Goal: Task Accomplishment & Management: Complete application form

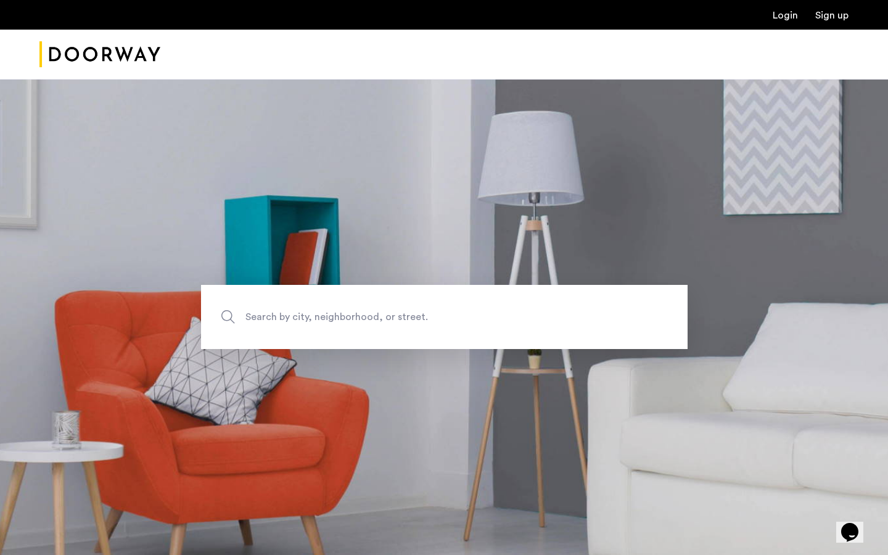
click at [774, 18] on link "Login" at bounding box center [785, 15] width 25 height 10
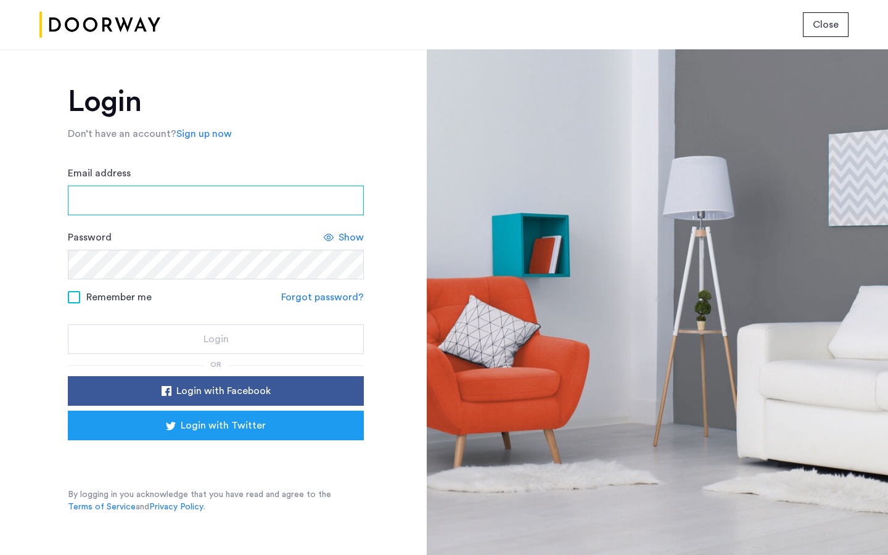
click at [131, 202] on input "Email address" at bounding box center [216, 201] width 296 height 30
type input "**********"
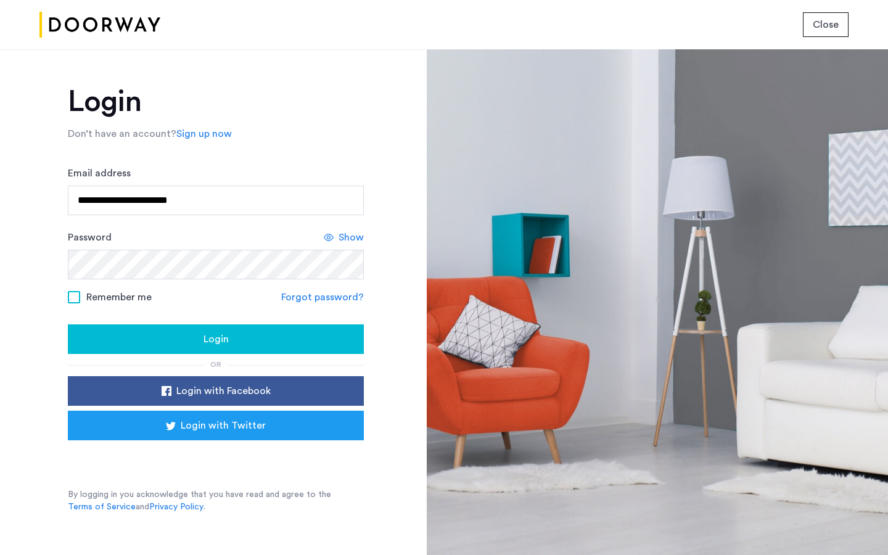
click at [351, 238] on span "Show" at bounding box center [350, 237] width 25 height 15
click at [176, 340] on div "Login" at bounding box center [216, 339] width 276 height 15
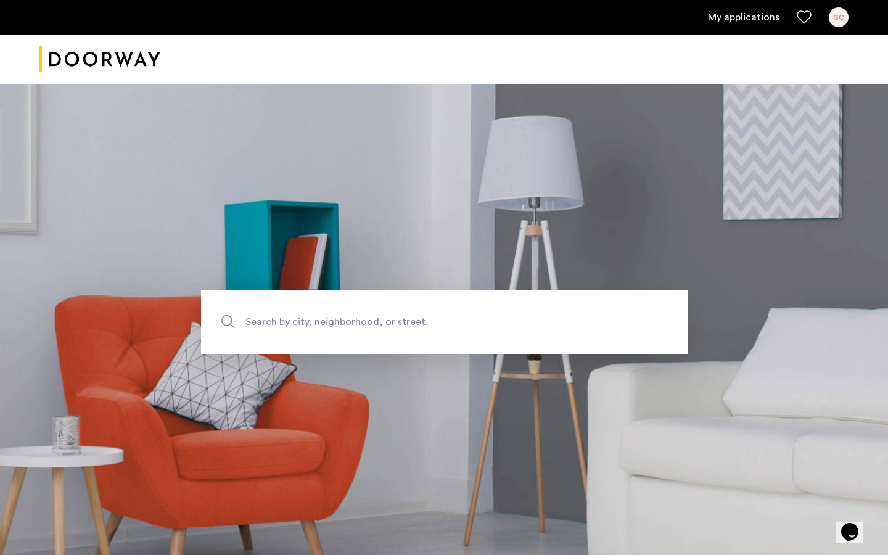
click at [748, 22] on link "My applications" at bounding box center [744, 17] width 72 height 15
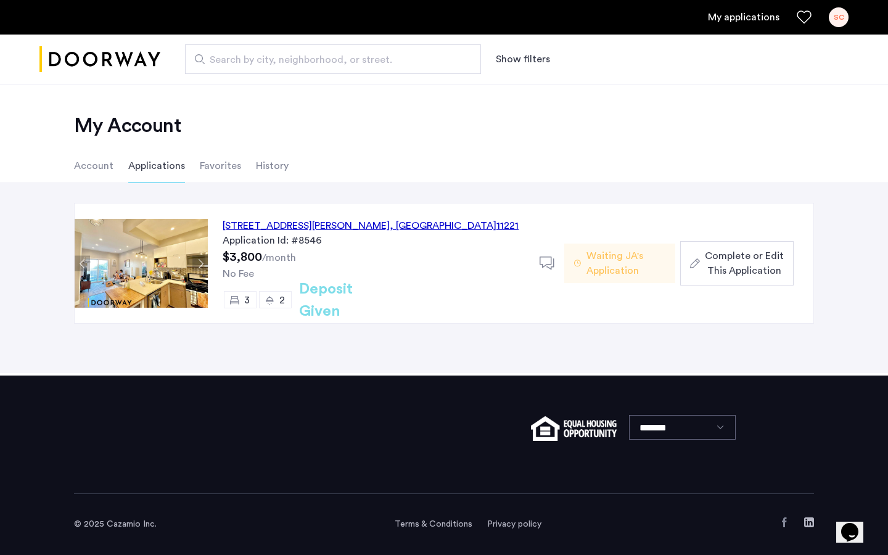
click at [605, 269] on span "Waiting JA's Application" at bounding box center [625, 263] width 79 height 30
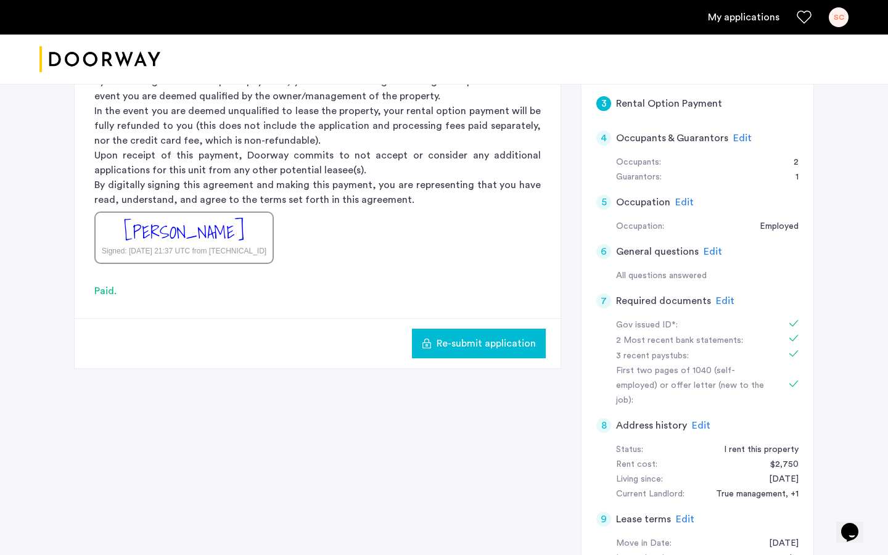
scroll to position [329, 0]
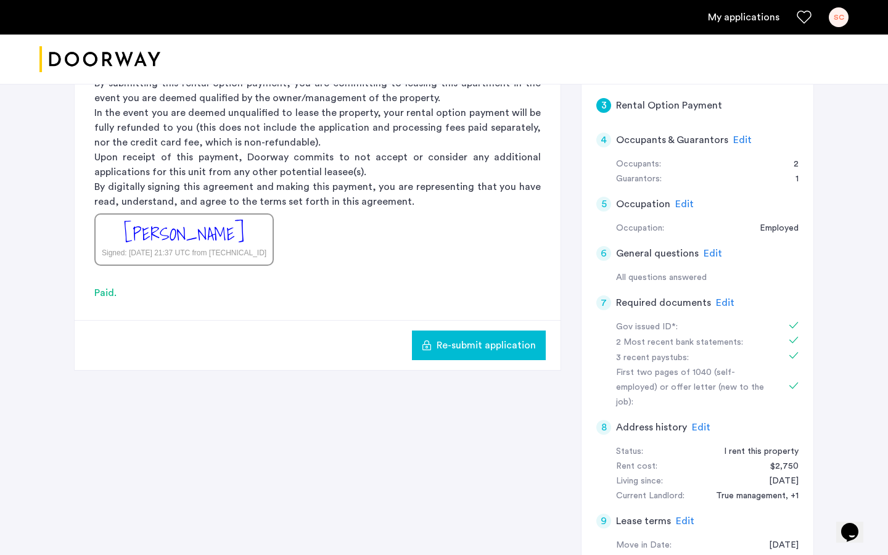
click at [710, 248] on span "Edit" at bounding box center [712, 253] width 18 height 10
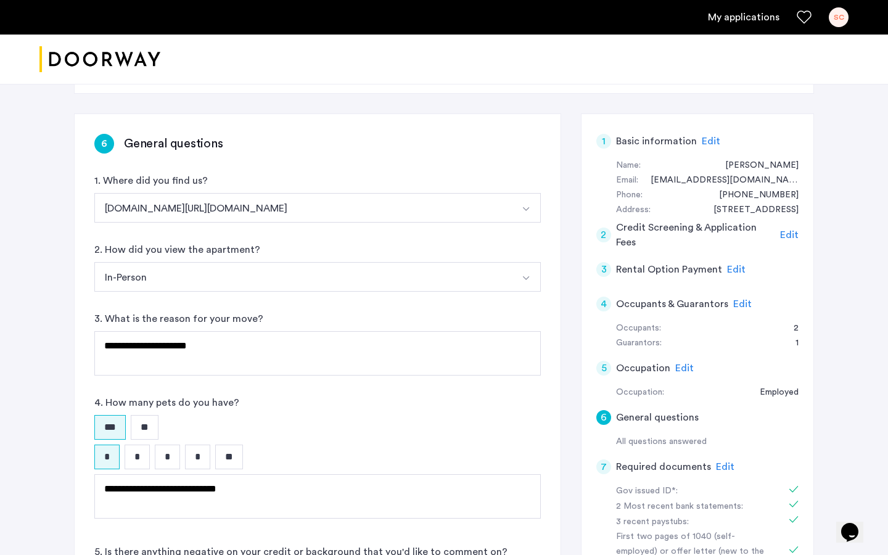
scroll to position [166, 0]
click at [738, 304] on span "Edit" at bounding box center [742, 303] width 18 height 10
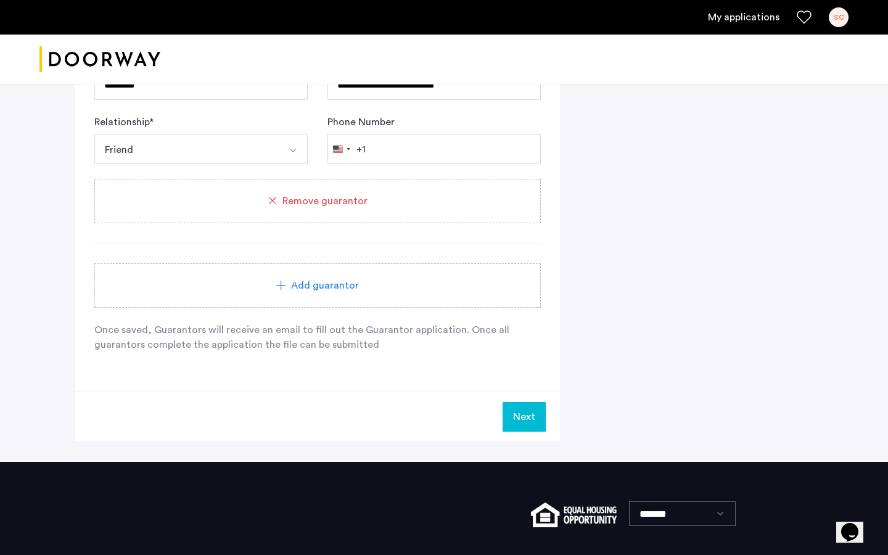
scroll to position [953, 0]
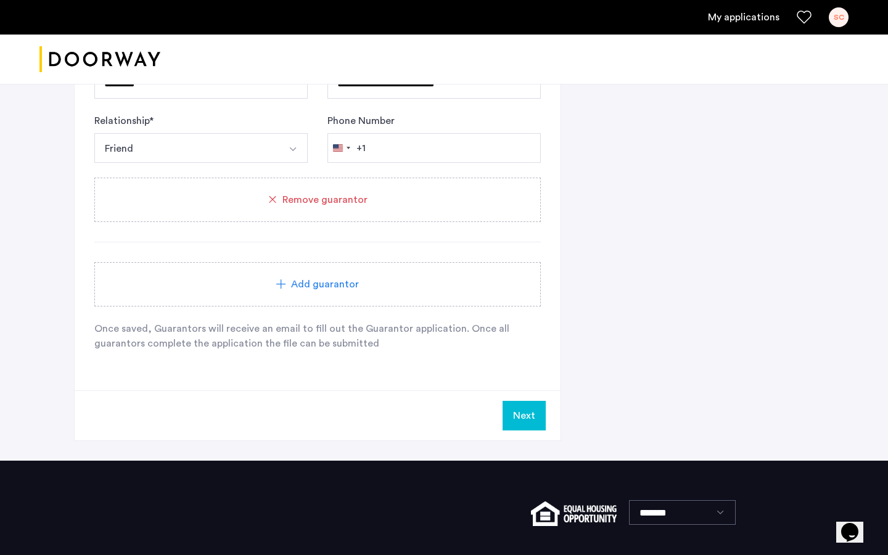
click at [532, 406] on button "Next" at bounding box center [523, 416] width 43 height 30
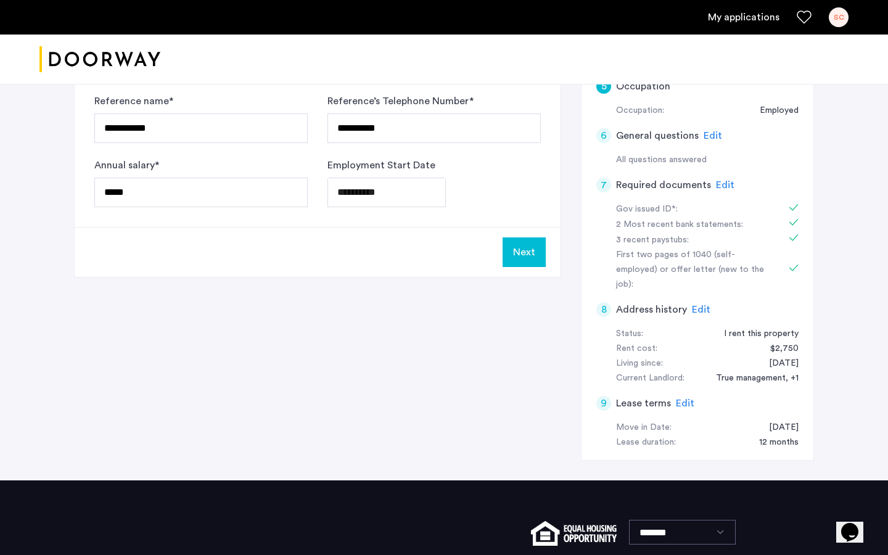
scroll to position [466, 0]
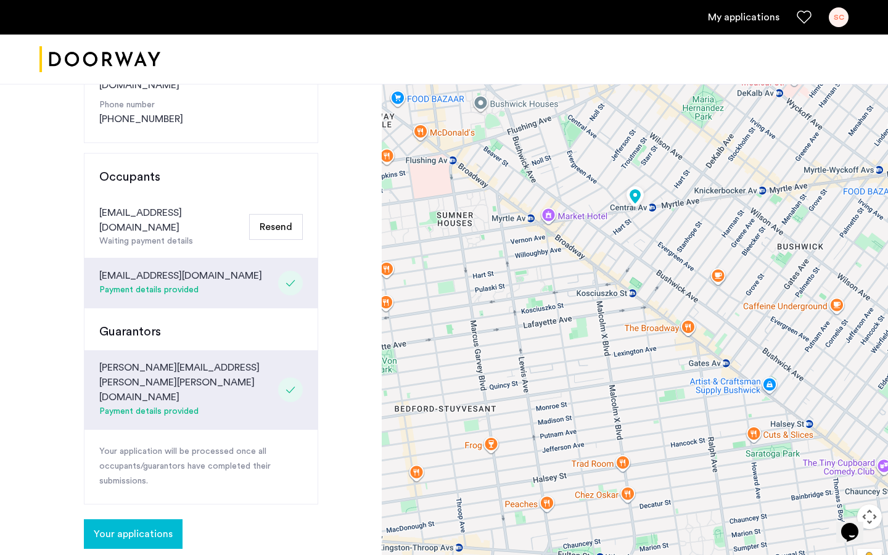
scroll to position [247, 0]
click at [153, 525] on span "Your applications" at bounding box center [133, 532] width 79 height 15
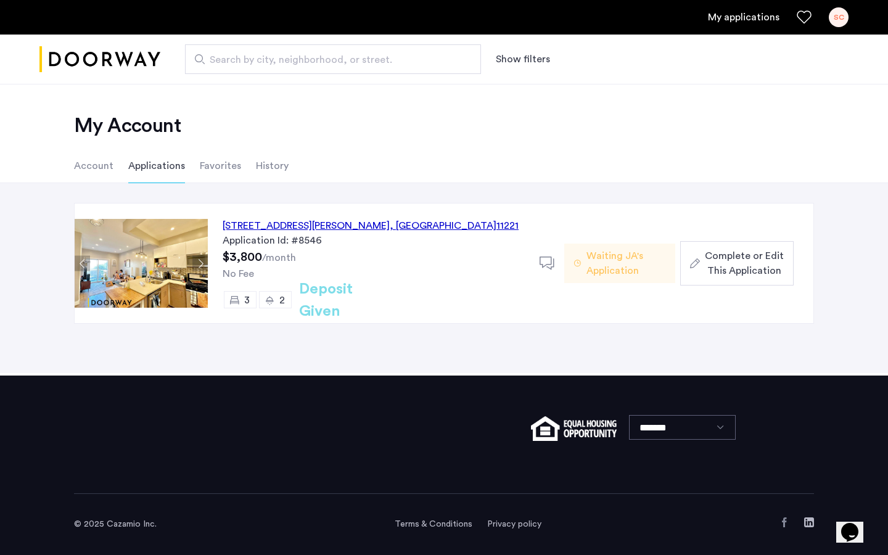
click at [330, 280] on div "No Fee" at bounding box center [374, 273] width 302 height 15
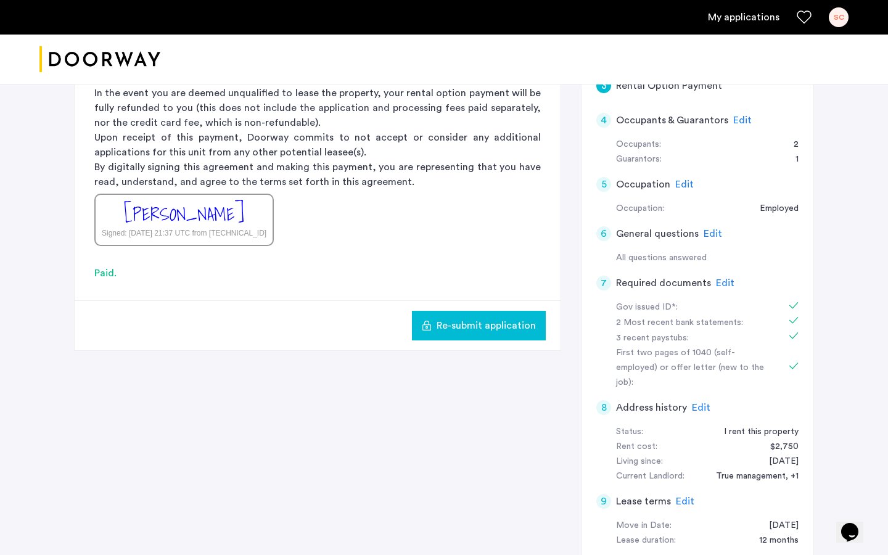
scroll to position [346, 0]
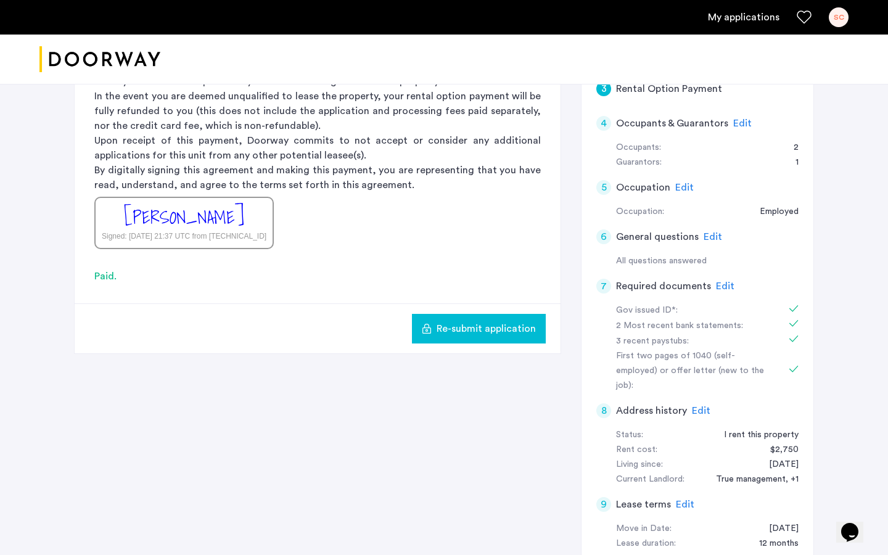
click at [443, 332] on span "Re-submit application" at bounding box center [485, 328] width 99 height 15
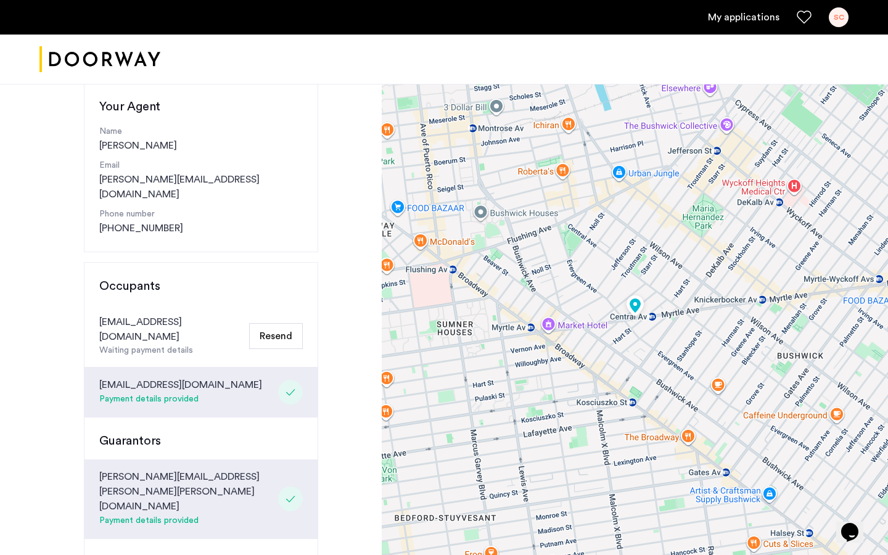
scroll to position [448, 0]
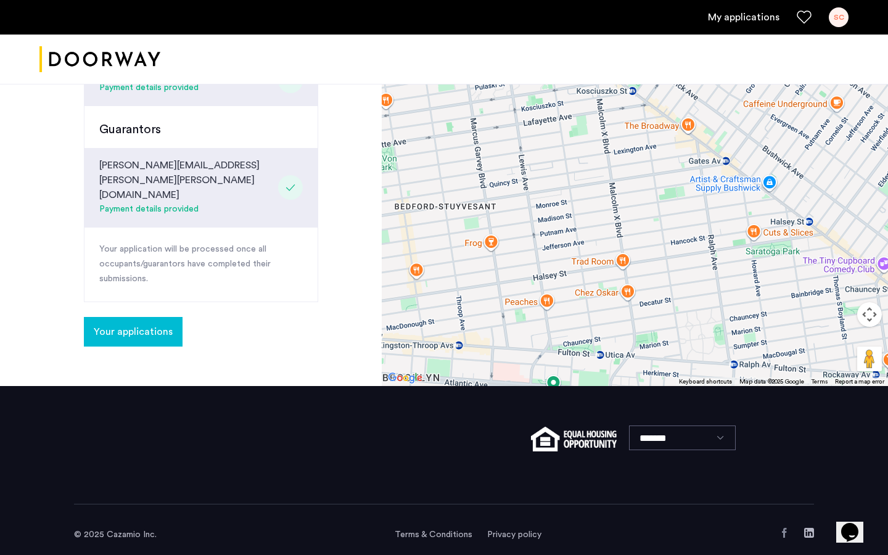
click at [150, 324] on span "Your applications" at bounding box center [133, 331] width 79 height 15
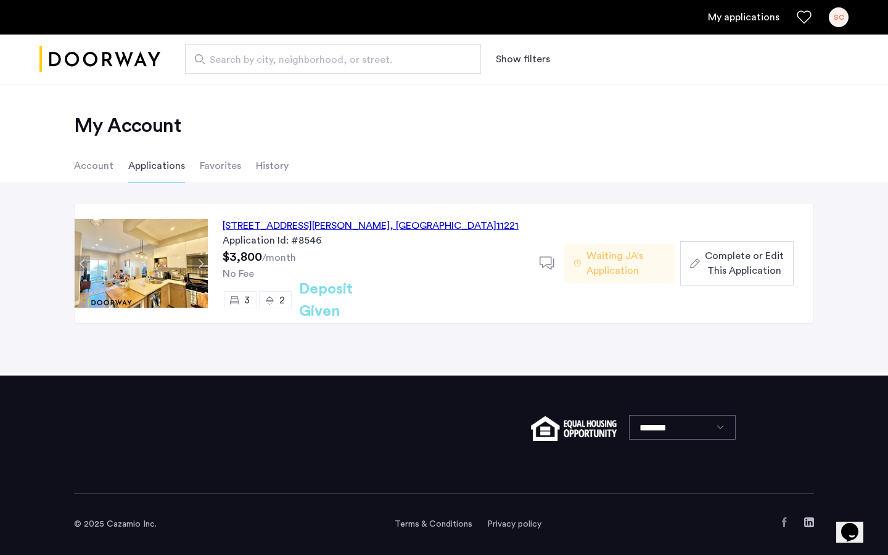
click at [383, 259] on div "[STREET_ADDRESS][PERSON_NAME] Application Id: #8546 $3,800 /month No Fee 3 2 De…" at bounding box center [374, 263] width 332 height 120
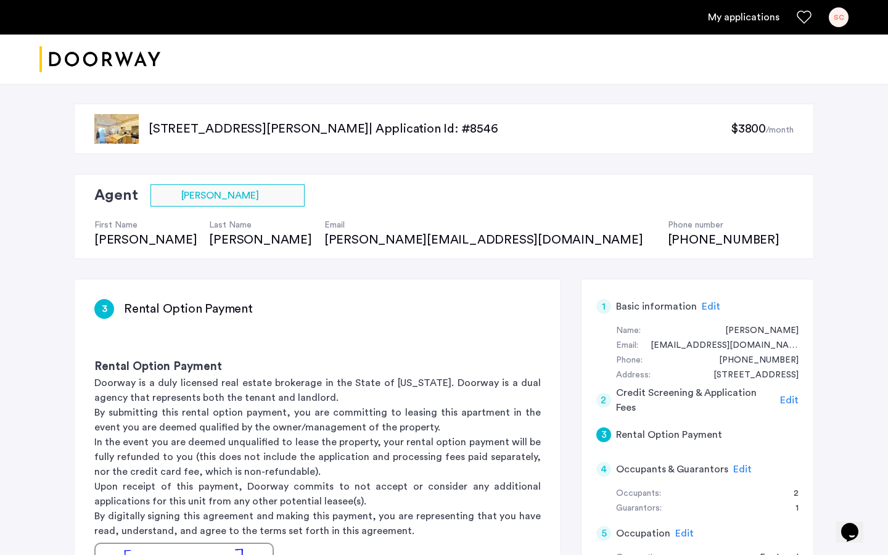
click at [89, 59] on img "Cazamio logo" at bounding box center [99, 59] width 121 height 46
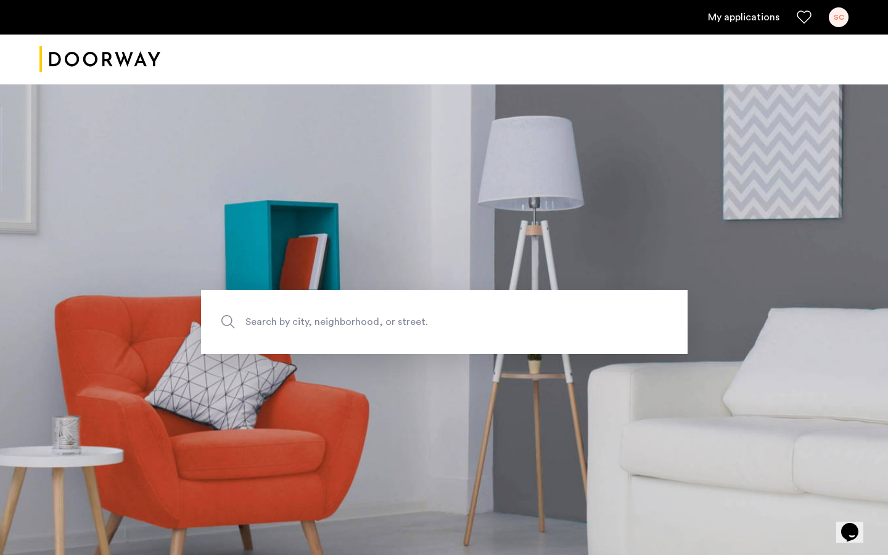
click at [297, 360] on section "Search by city, neighborhood, or street." at bounding box center [444, 322] width 888 height 476
click at [274, 329] on span "Search by city, neighborhood, or street." at bounding box center [415, 322] width 340 height 17
click at [274, 329] on input "Search by city, neighborhood, or street." at bounding box center [444, 322] width 486 height 64
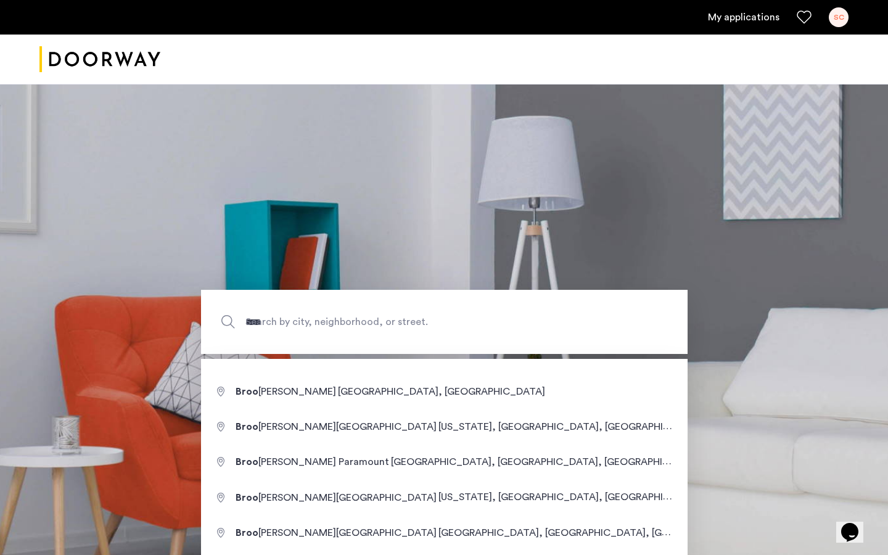
type input "**********"
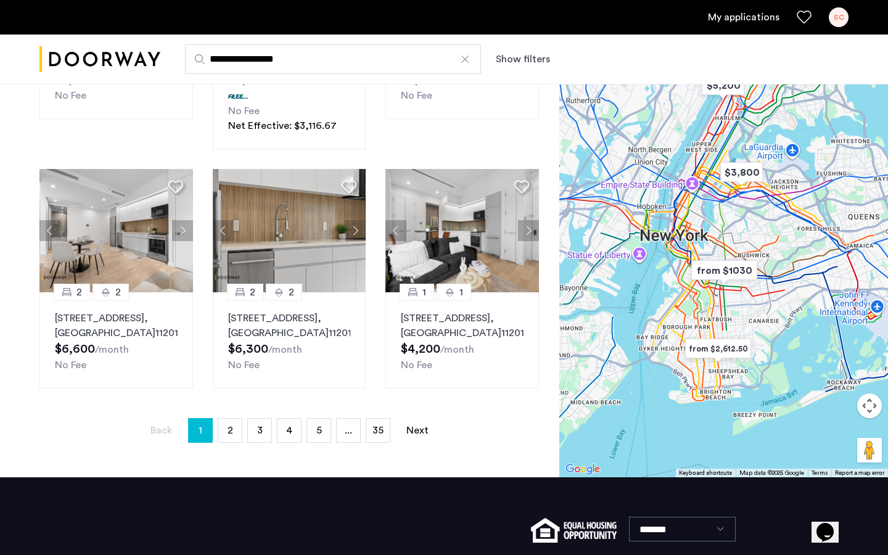
scroll to position [792, 0]
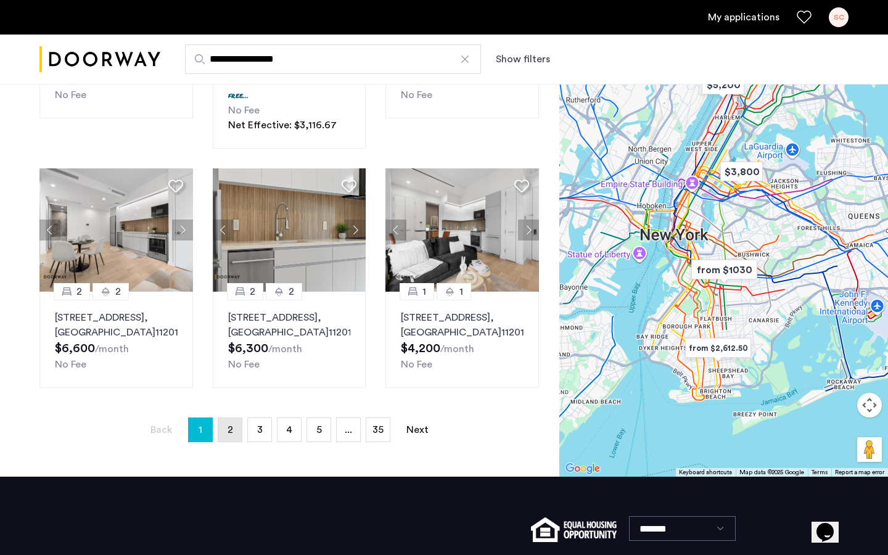
click at [224, 441] on link "page 2" at bounding box center [229, 429] width 23 height 23
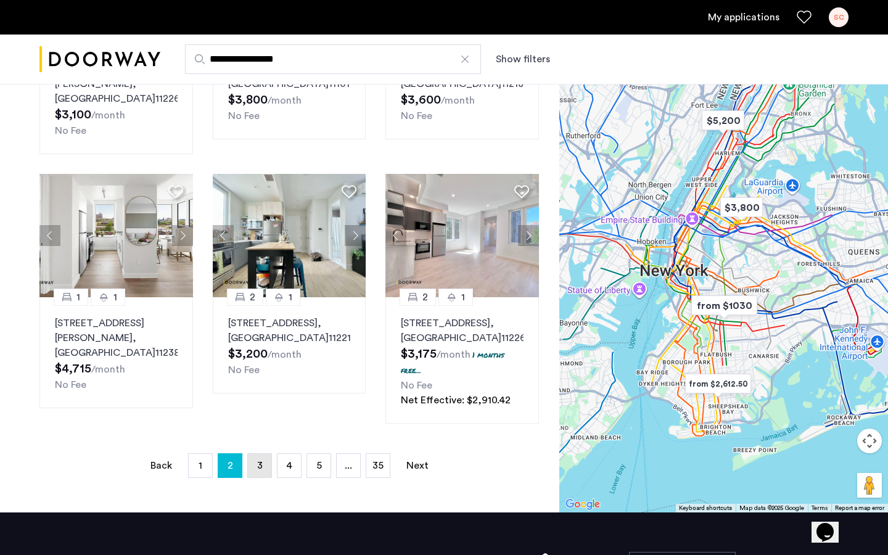
scroll to position [752, 0]
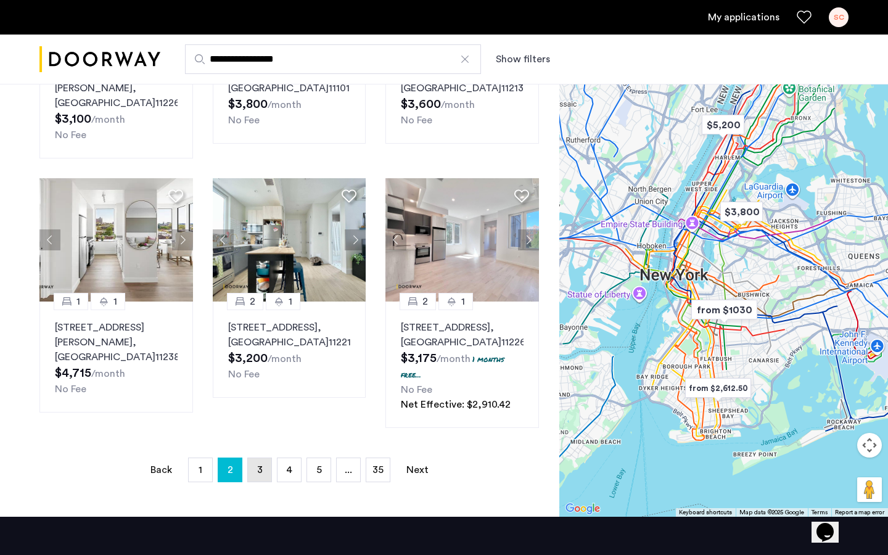
click at [253, 462] on link "page 3" at bounding box center [259, 469] width 23 height 23
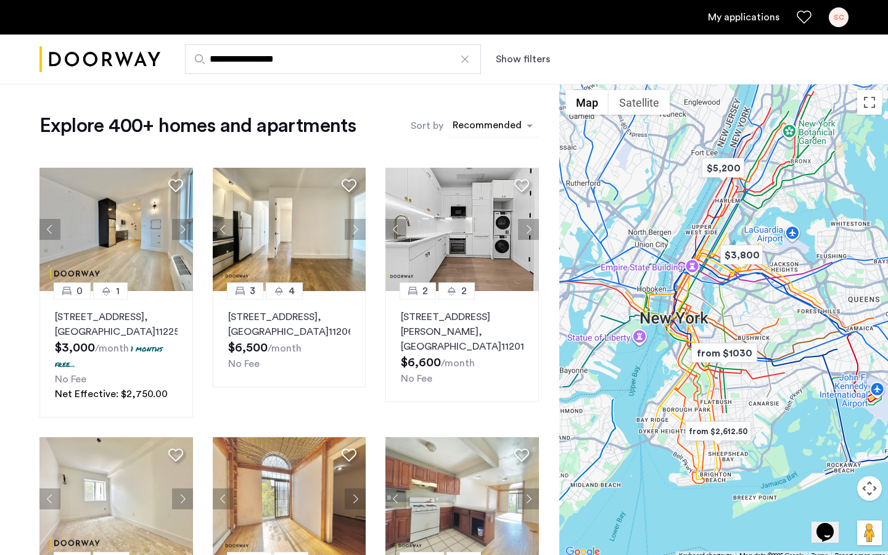
click at [482, 126] on div "sort-apartment" at bounding box center [487, 127] width 73 height 17
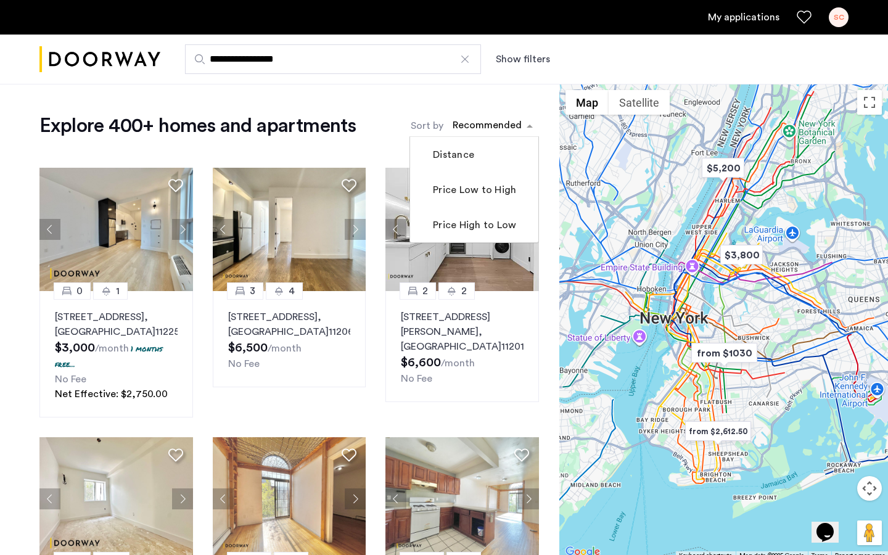
click at [482, 126] on div "sort-apartment" at bounding box center [487, 127] width 73 height 17
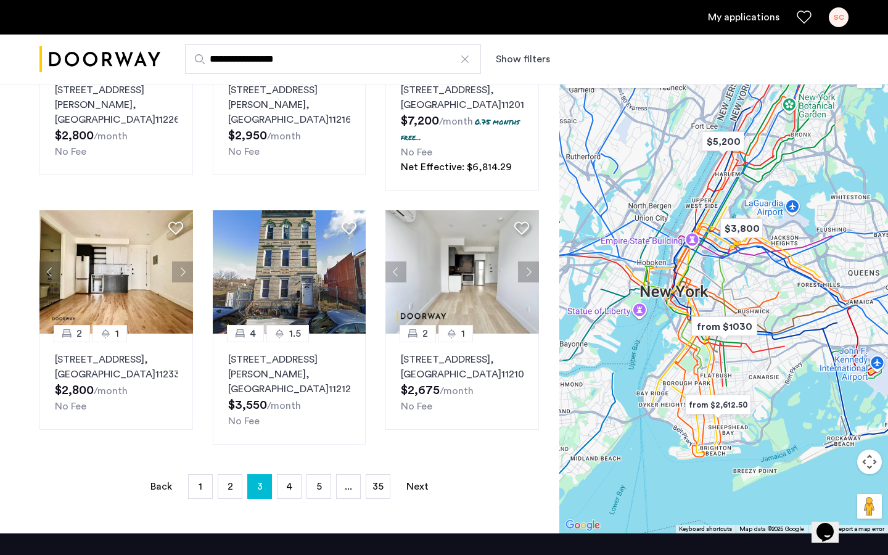
scroll to position [736, 0]
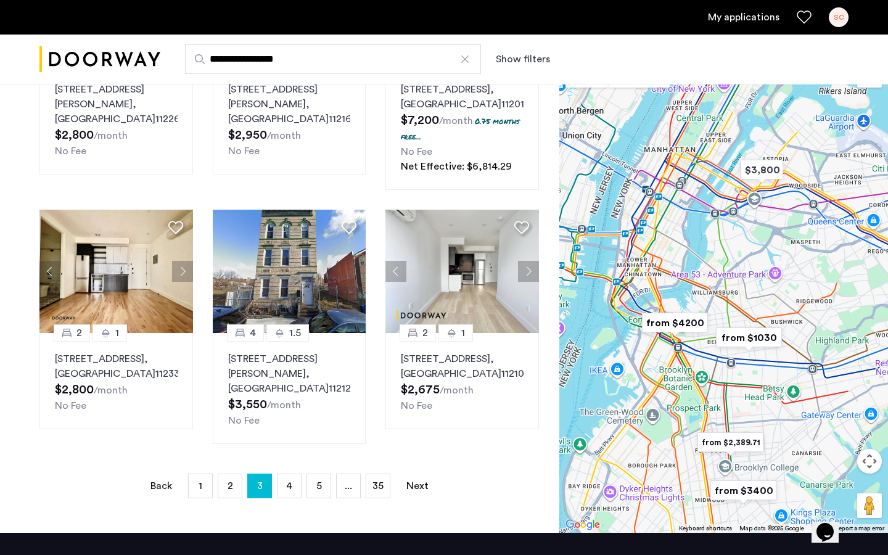
drag, startPoint x: 685, startPoint y: 378, endPoint x: 764, endPoint y: 379, distance: 78.9
click at [764, 379] on div at bounding box center [723, 295] width 329 height 476
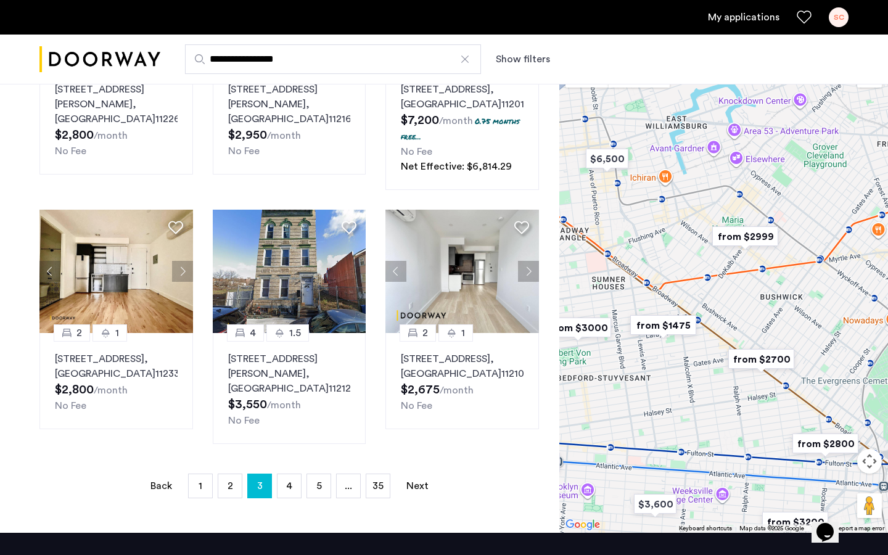
drag, startPoint x: 801, startPoint y: 318, endPoint x: 635, endPoint y: 450, distance: 212.3
click at [635, 450] on div at bounding box center [723, 295] width 329 height 476
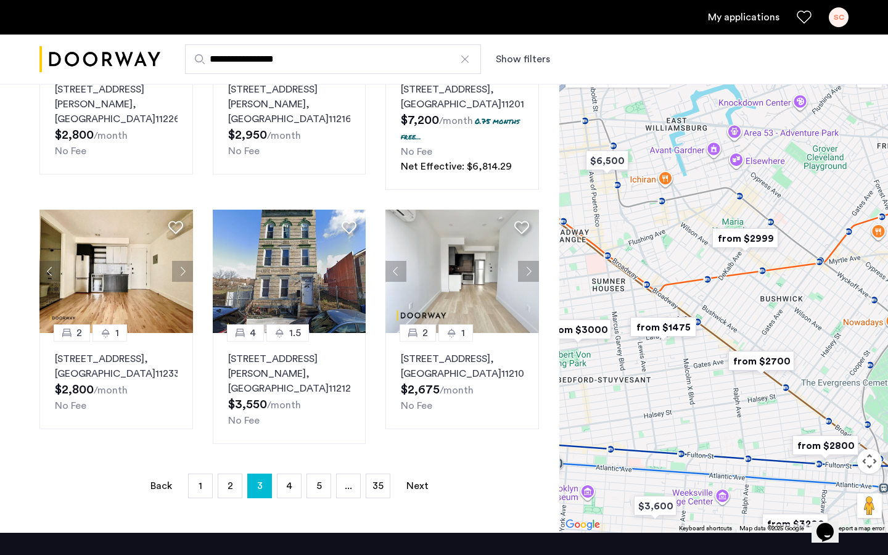
click at [743, 242] on img "from $2999" at bounding box center [745, 238] width 76 height 28
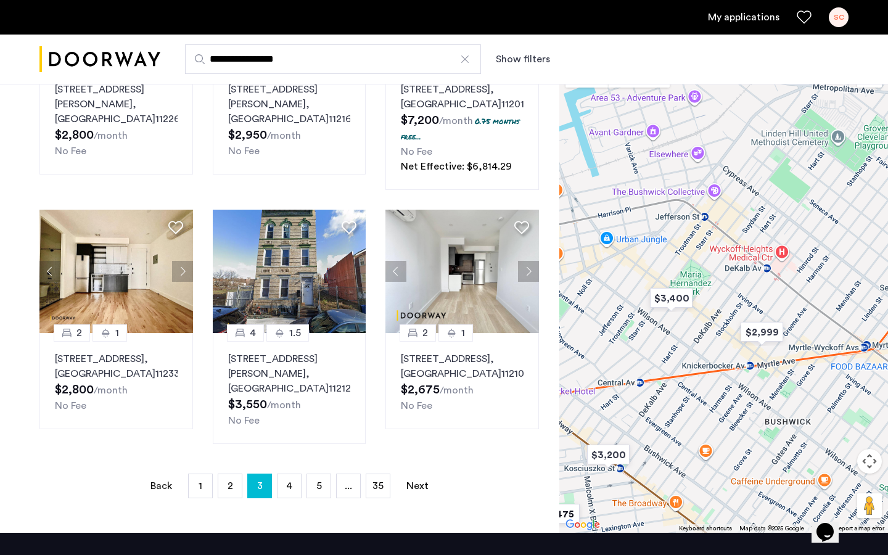
drag, startPoint x: 659, startPoint y: 363, endPoint x: 694, endPoint y: 363, distance: 34.5
click at [694, 363] on div "To navigate, press the arrow keys." at bounding box center [723, 295] width 329 height 476
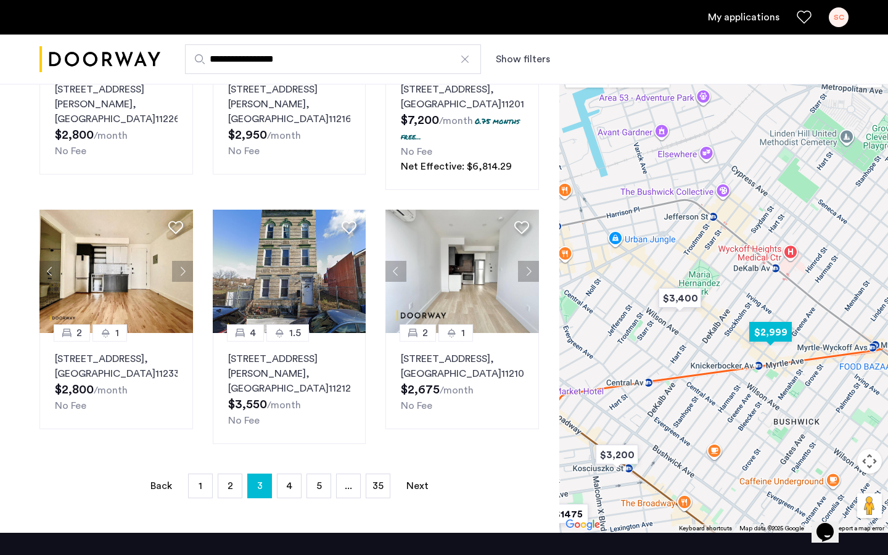
click at [763, 332] on img "$2,999" at bounding box center [770, 332] width 52 height 28
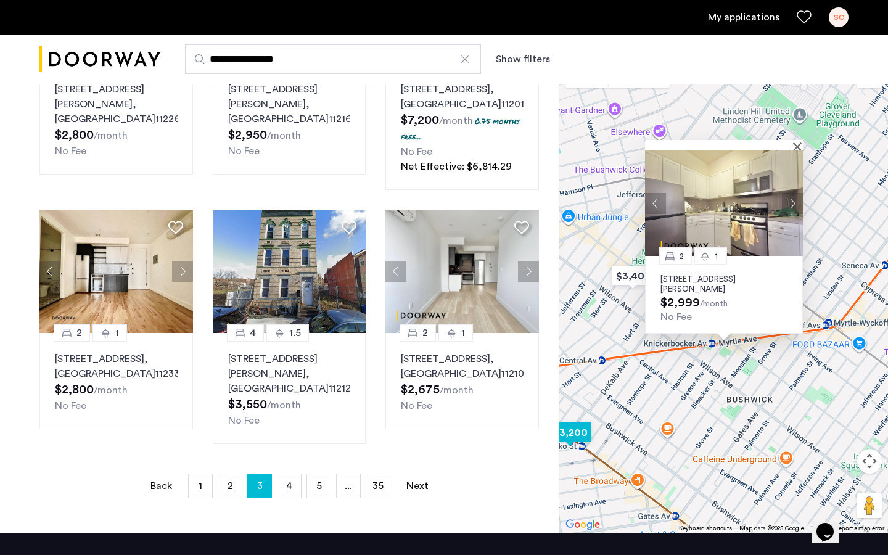
click at [576, 434] on img "$3,200" at bounding box center [570, 433] width 52 height 28
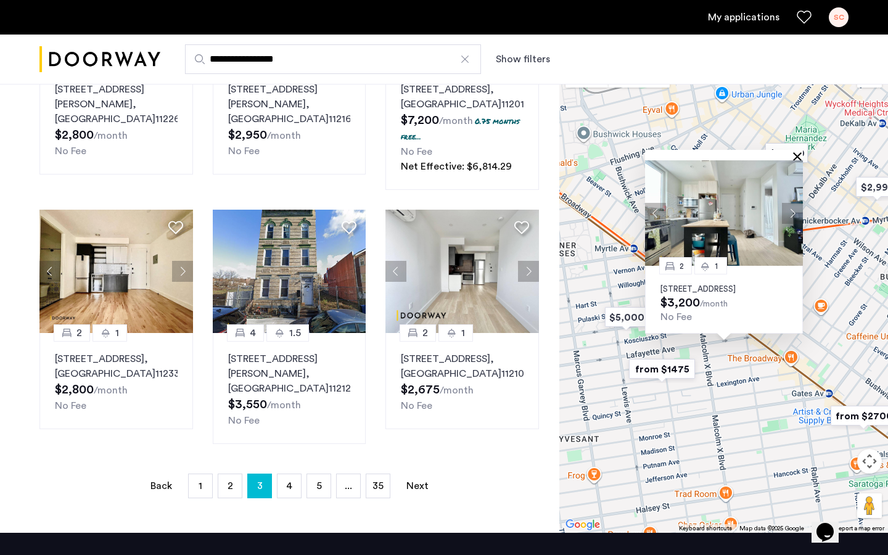
click at [798, 152] on button "Close" at bounding box center [799, 156] width 9 height 9
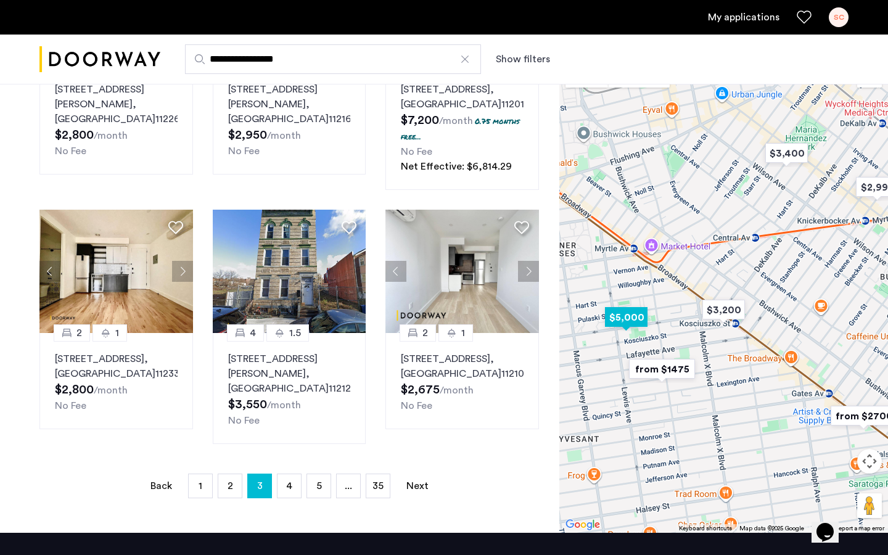
click at [633, 316] on img "$5,000" at bounding box center [626, 317] width 52 height 28
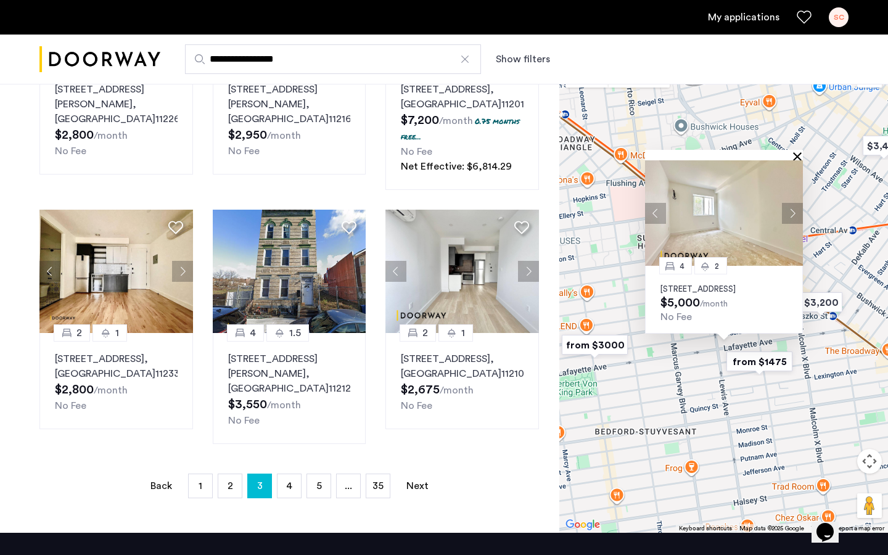
click at [798, 152] on button "Close" at bounding box center [799, 156] width 9 height 9
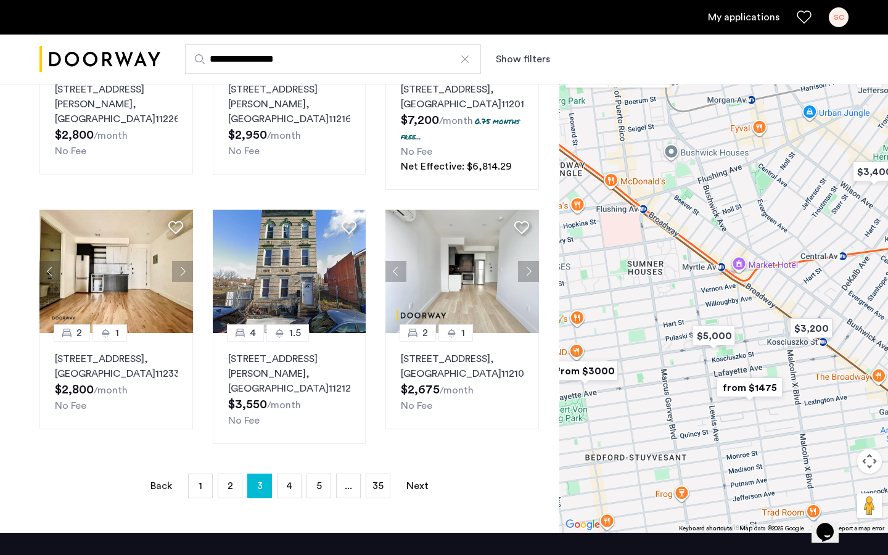
drag, startPoint x: 840, startPoint y: 375, endPoint x: 850, endPoint y: 401, distance: 27.9
click at [850, 401] on div at bounding box center [723, 295] width 329 height 476
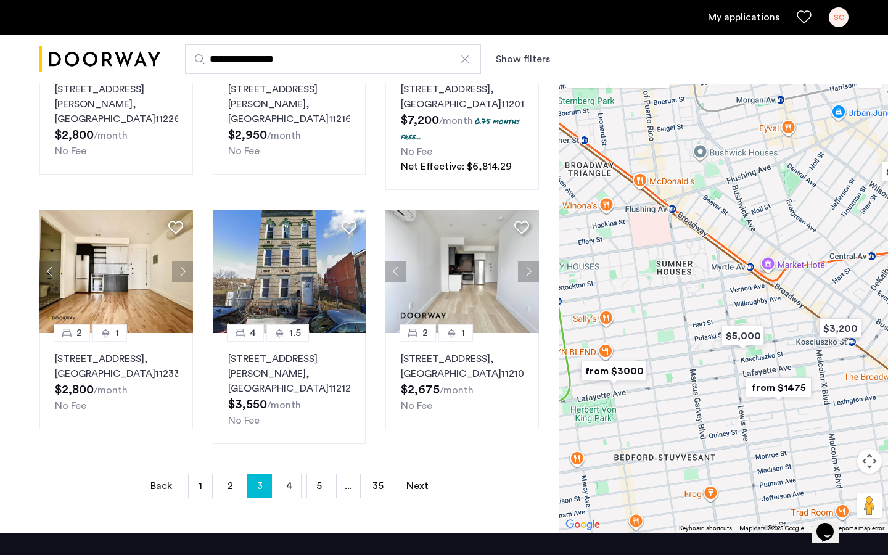
click at [631, 371] on img "from $3000" at bounding box center [614, 371] width 76 height 28
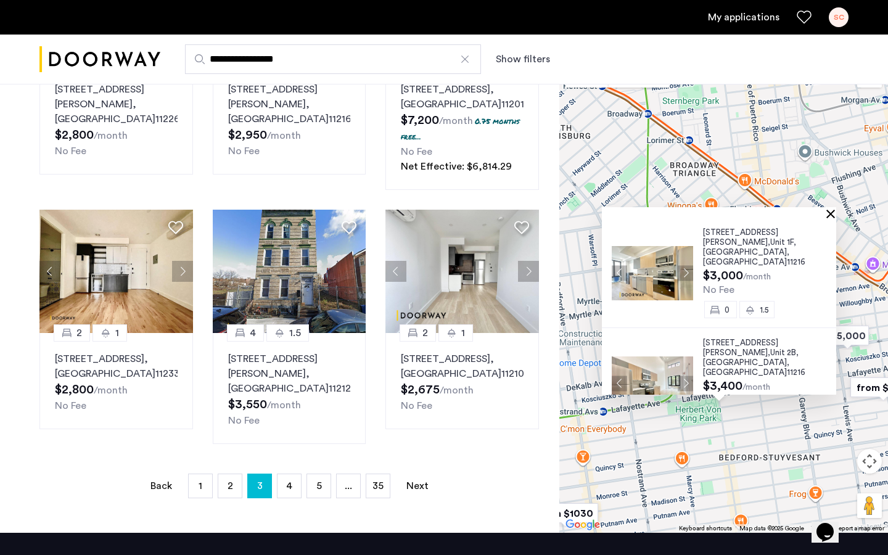
click at [837, 215] on button "Close" at bounding box center [833, 213] width 9 height 9
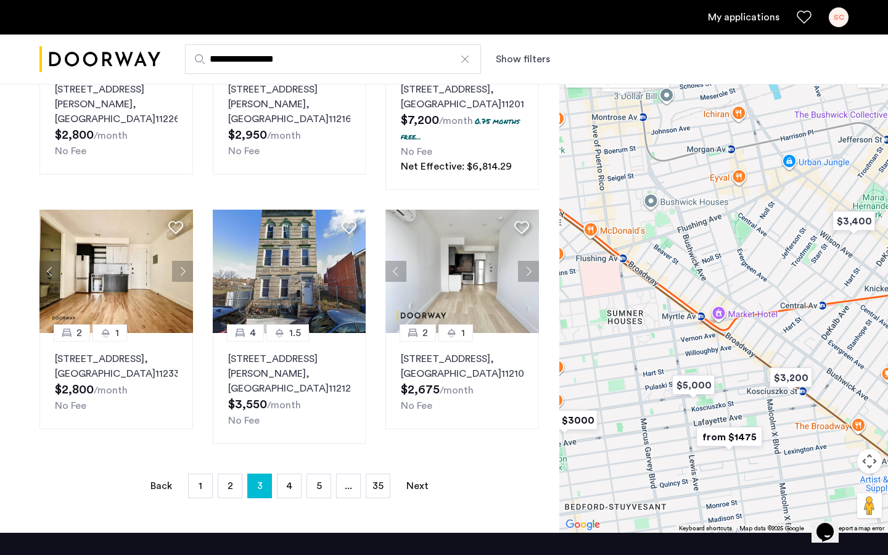
drag, startPoint x: 755, startPoint y: 351, endPoint x: 594, endPoint y: 400, distance: 168.1
click at [594, 400] on div at bounding box center [723, 295] width 329 height 476
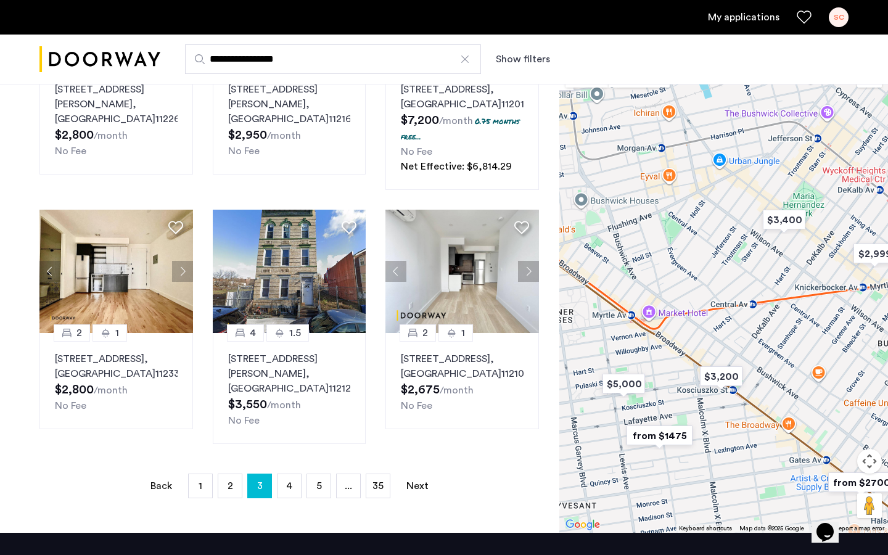
drag, startPoint x: 702, startPoint y: 355, endPoint x: 613, endPoint y: 355, distance: 88.8
click at [613, 355] on div at bounding box center [723, 295] width 329 height 476
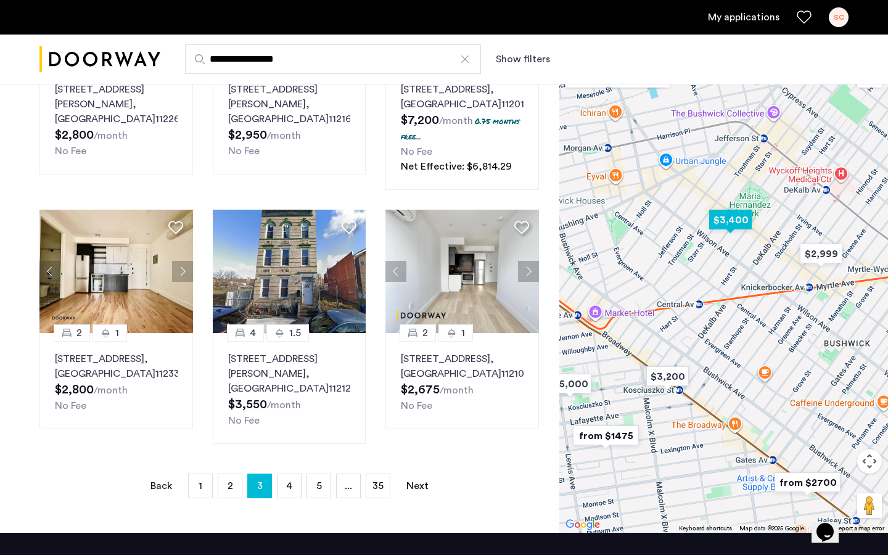
click at [739, 222] on img "$3,400" at bounding box center [730, 220] width 52 height 28
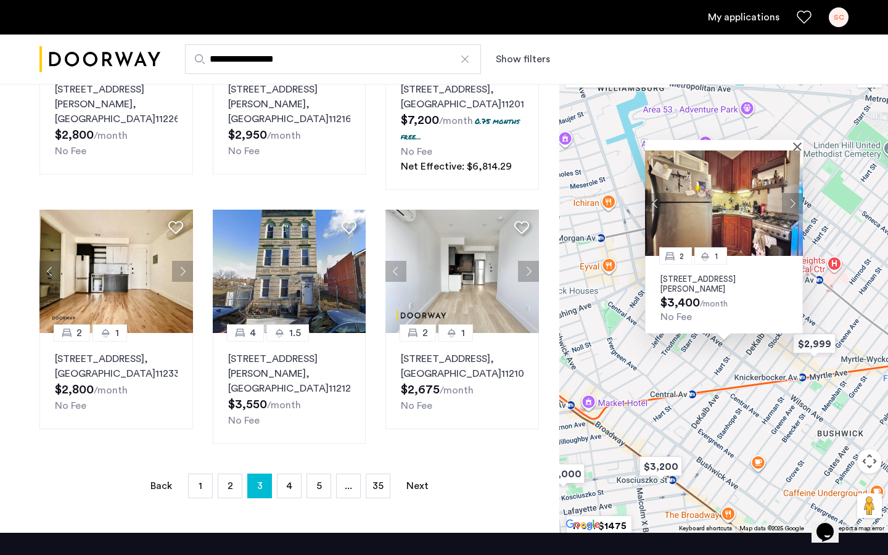
click at [798, 150] on img at bounding box center [724, 202] width 158 height 105
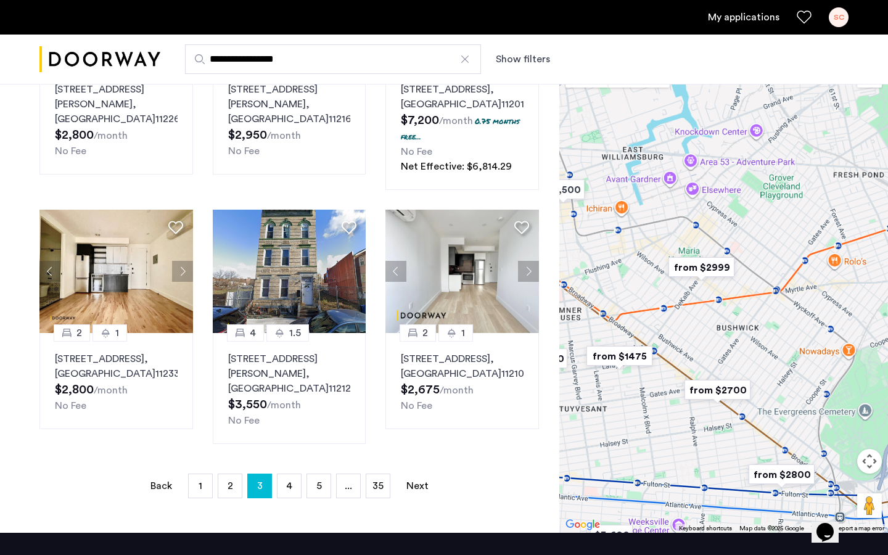
drag, startPoint x: 790, startPoint y: 440, endPoint x: 731, endPoint y: 343, distance: 114.0
click at [731, 343] on div at bounding box center [723, 295] width 329 height 476
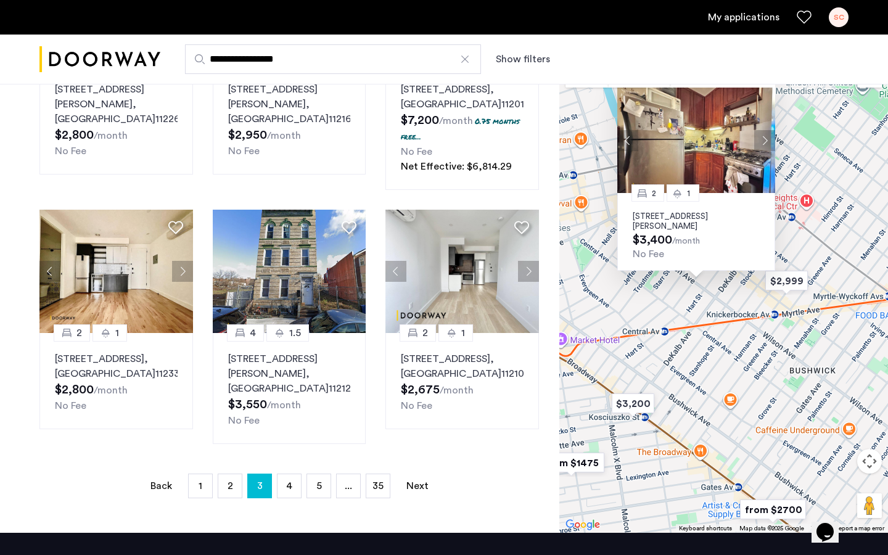
drag, startPoint x: 708, startPoint y: 333, endPoint x: 740, endPoint y: 329, distance: 32.3
click at [740, 329] on div "2 1 [STREET_ADDRESS][PERSON_NAME] $3,400 /month No Fee" at bounding box center [723, 295] width 329 height 476
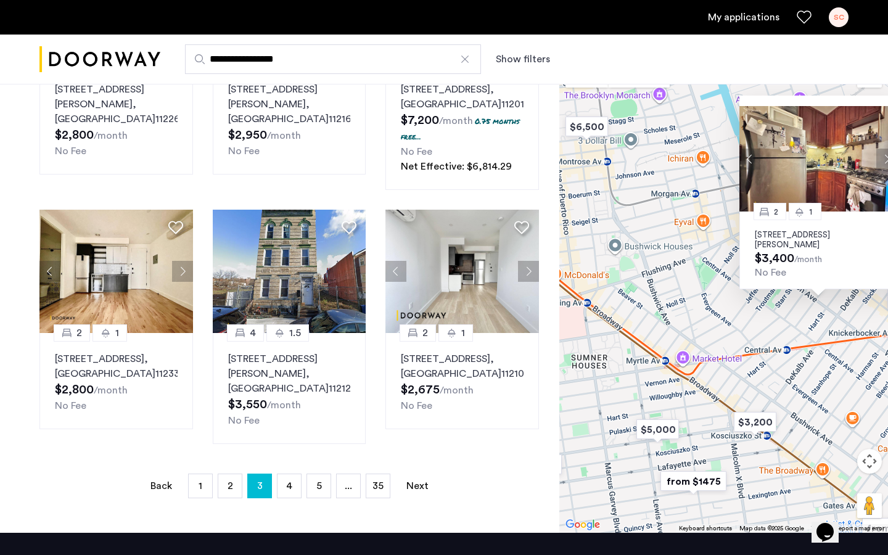
drag, startPoint x: 689, startPoint y: 404, endPoint x: 814, endPoint y: 427, distance: 127.8
click at [814, 427] on div "2 1 [STREET_ADDRESS][PERSON_NAME] $3,400 /month No Fee" at bounding box center [723, 295] width 329 height 476
click at [753, 429] on img "$3,200" at bounding box center [755, 422] width 52 height 28
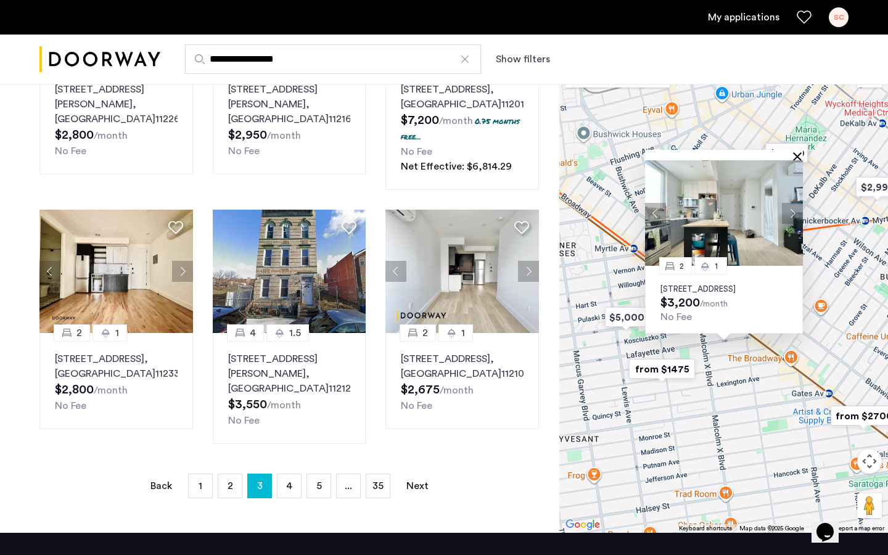
click at [798, 152] on button "Close" at bounding box center [799, 156] width 9 height 9
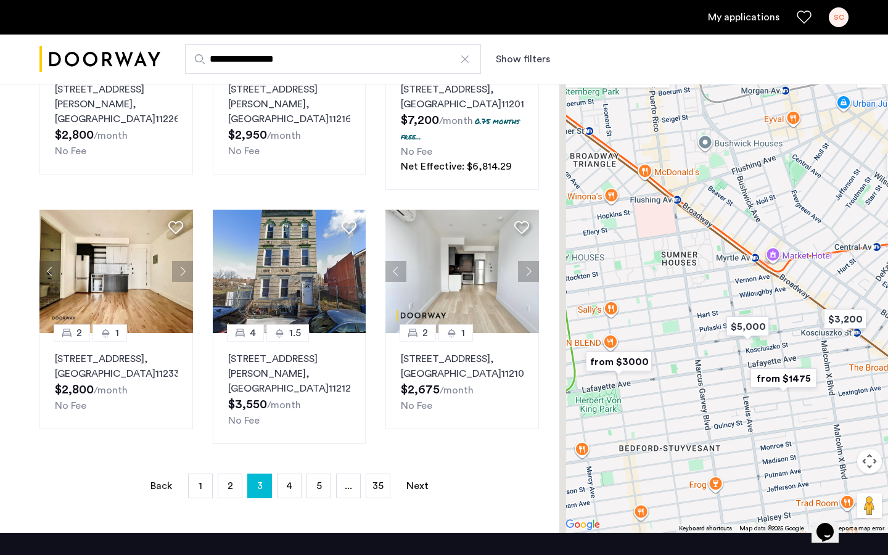
drag, startPoint x: 633, startPoint y: 292, endPoint x: 819, endPoint y: 319, distance: 188.2
click at [819, 319] on div at bounding box center [723, 295] width 329 height 476
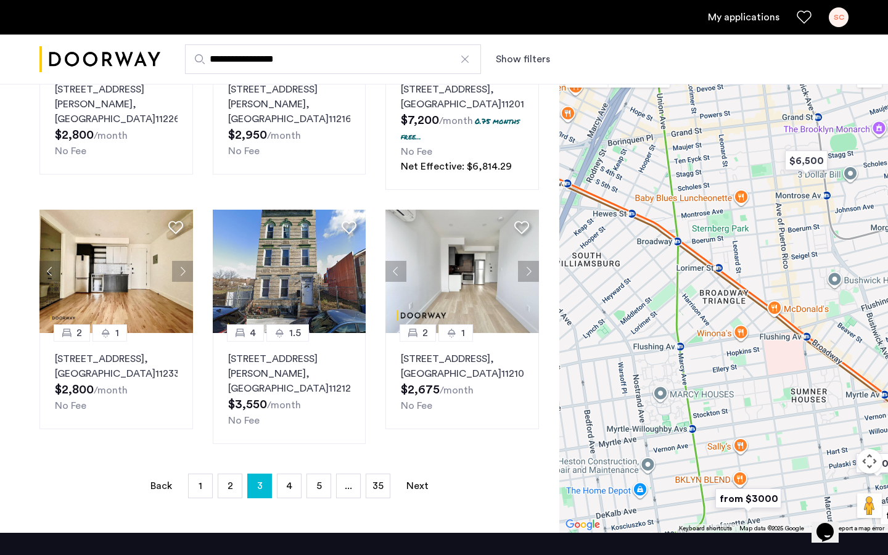
drag, startPoint x: 713, startPoint y: 288, endPoint x: 742, endPoint y: 408, distance: 122.9
click at [742, 408] on div at bounding box center [723, 295] width 329 height 476
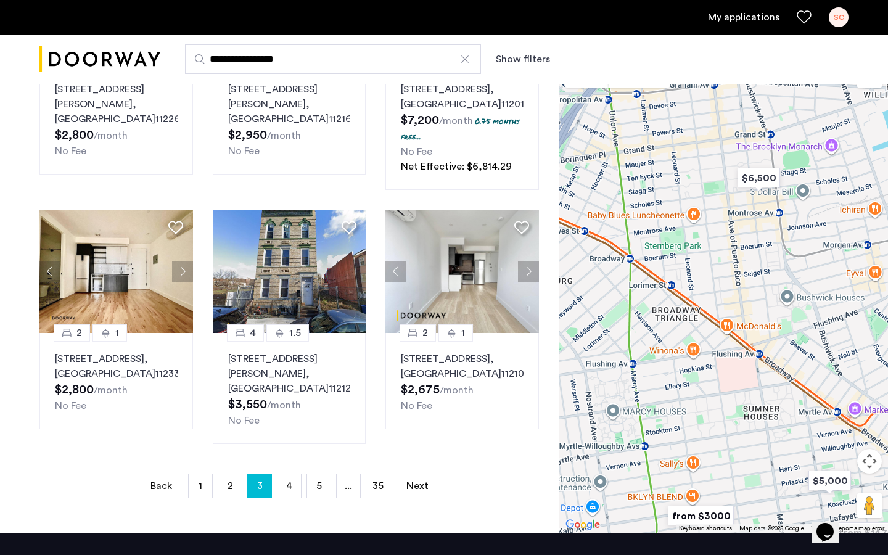
drag, startPoint x: 714, startPoint y: 288, endPoint x: 763, endPoint y: 350, distance: 78.6
click at [763, 350] on div at bounding box center [723, 295] width 329 height 476
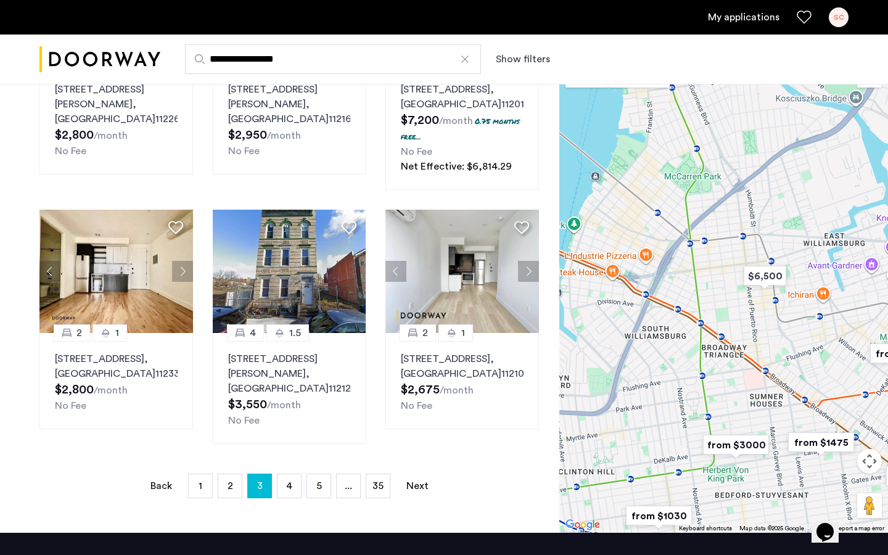
drag, startPoint x: 785, startPoint y: 384, endPoint x: 697, endPoint y: 329, distance: 103.8
click at [697, 329] on div at bounding box center [723, 295] width 329 height 476
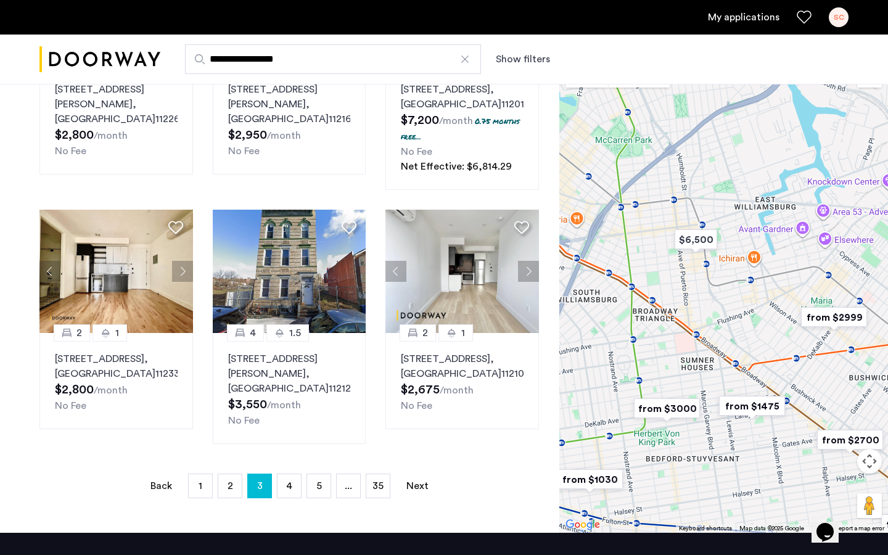
click at [723, 15] on link "My applications" at bounding box center [744, 17] width 72 height 15
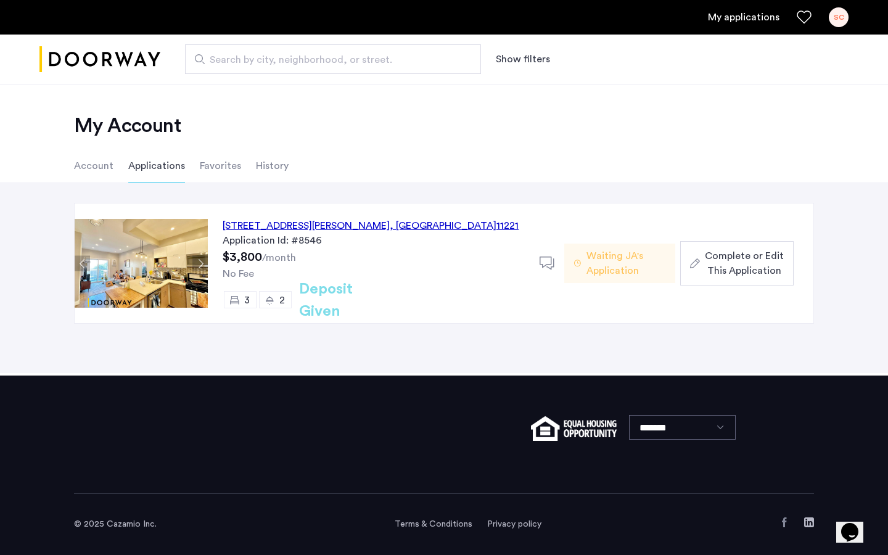
click at [326, 263] on div "[STREET_ADDRESS][PERSON_NAME] Application Id: #8546 $3,800 /month No Fee 3 2 De…" at bounding box center [374, 263] width 332 height 120
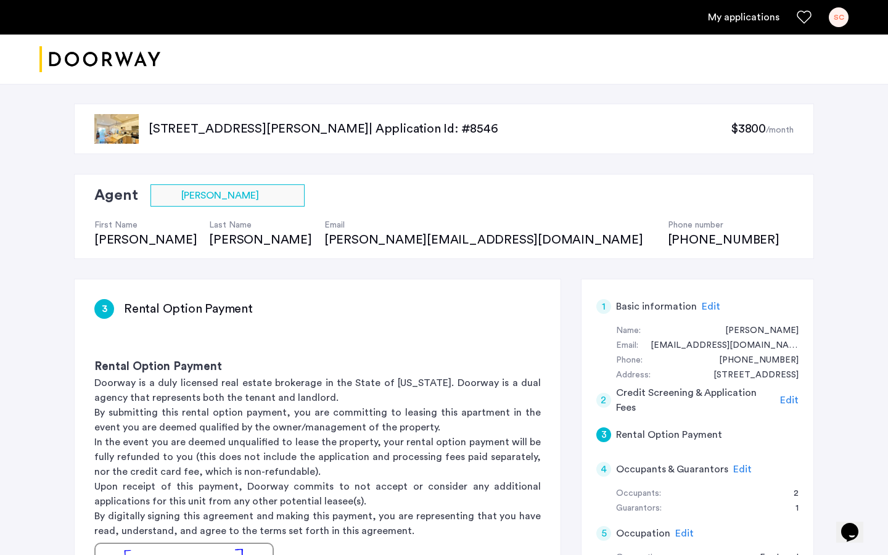
click at [139, 59] on img "Cazamio logo" at bounding box center [99, 59] width 121 height 46
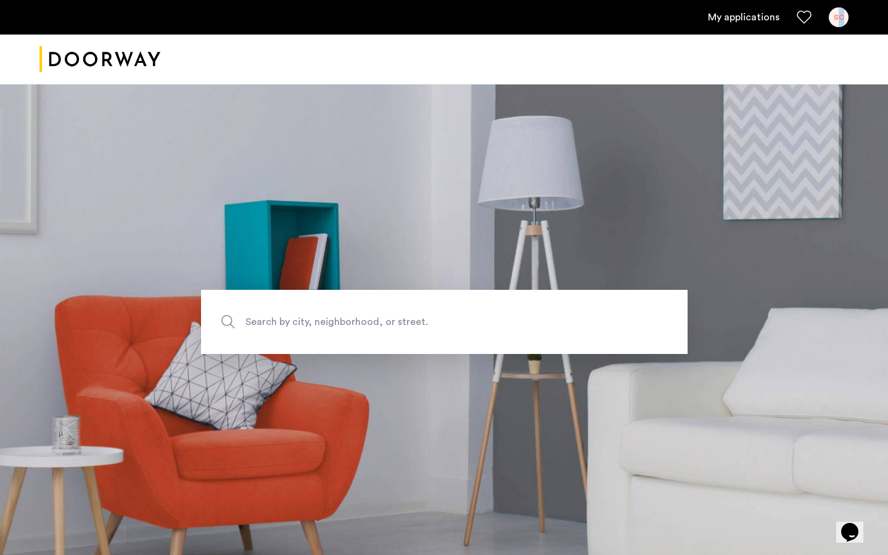
click at [840, 21] on div "SC" at bounding box center [839, 17] width 20 height 20
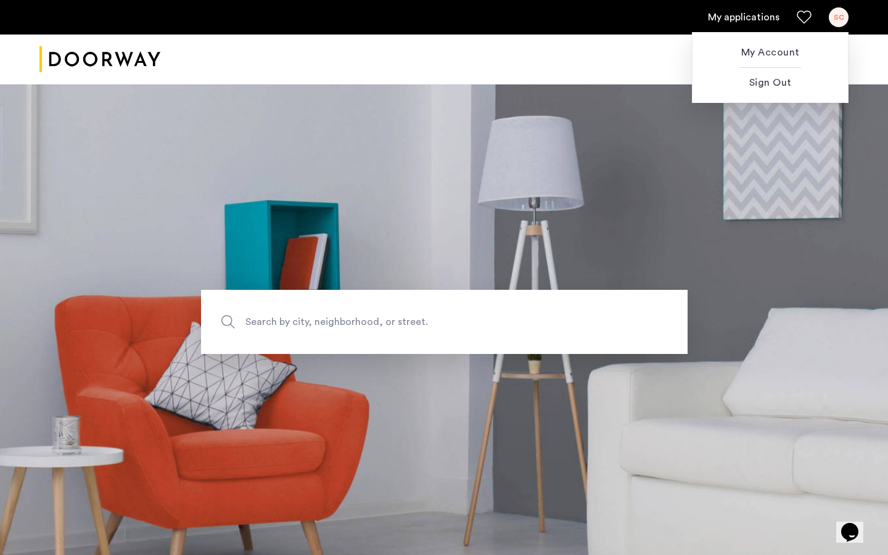
click at [750, 15] on div at bounding box center [444, 277] width 888 height 555
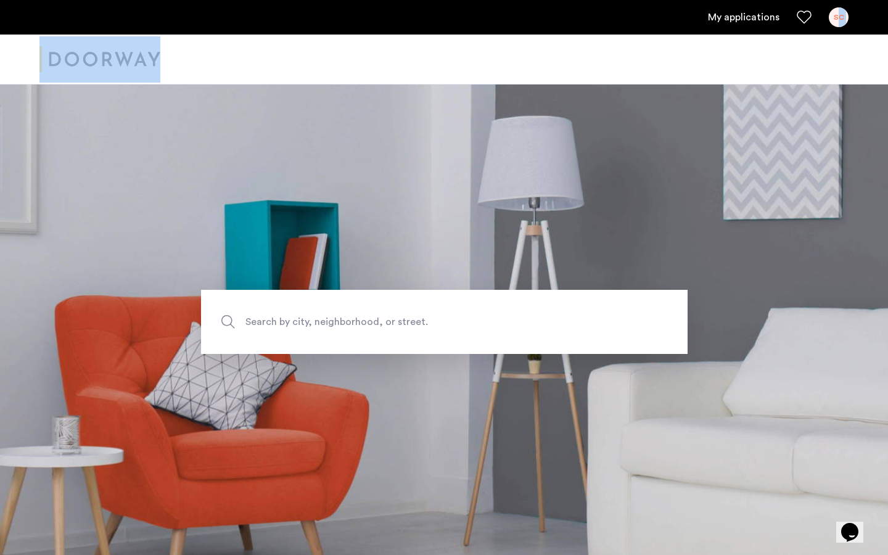
click at [838, 10] on div "SC" at bounding box center [839, 17] width 20 height 20
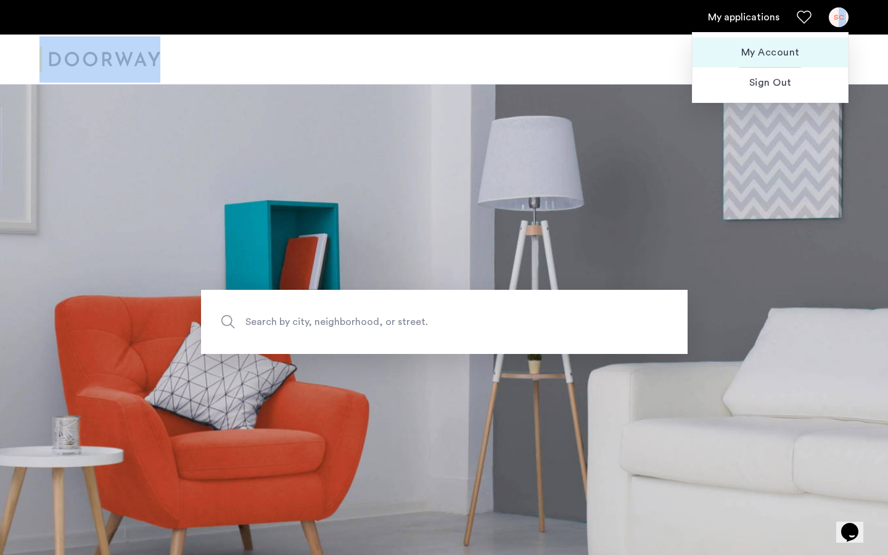
click at [790, 47] on span "My Account" at bounding box center [770, 52] width 136 height 15
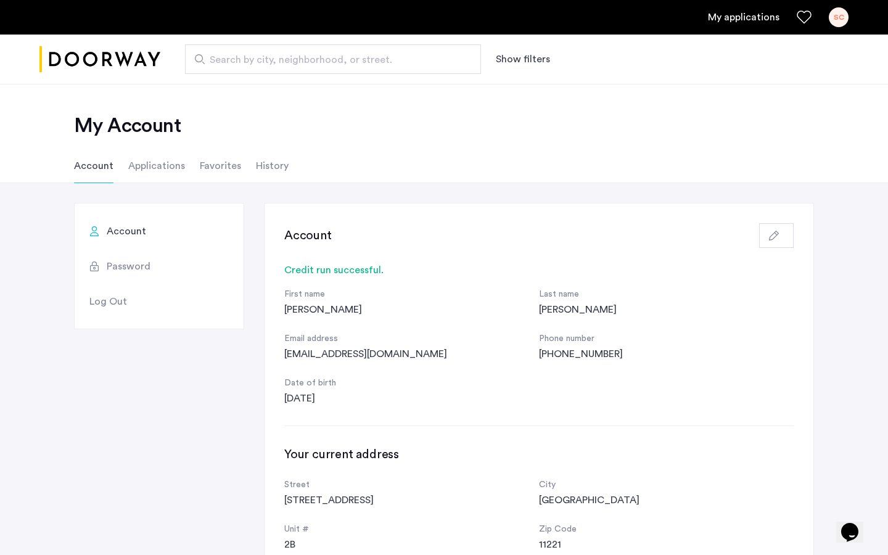
click at [147, 161] on li "Applications" at bounding box center [156, 166] width 57 height 35
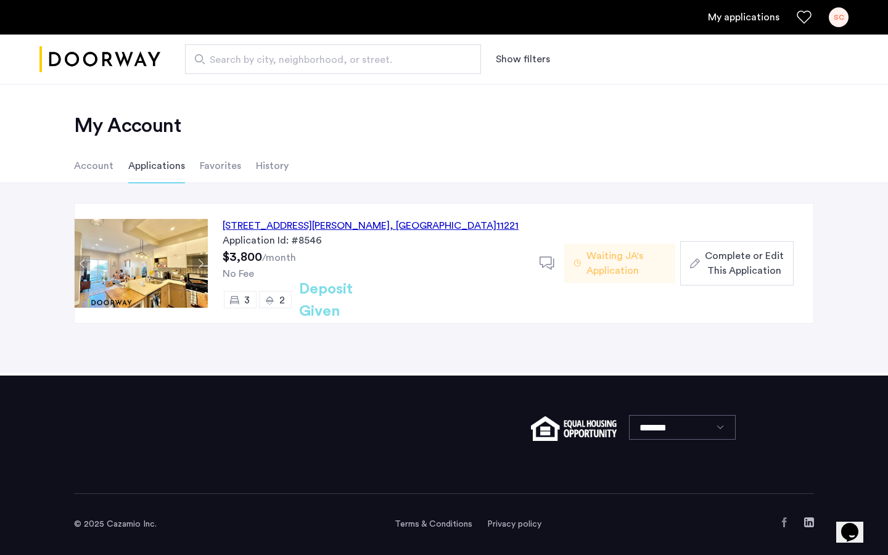
click at [693, 263] on icon "button" at bounding box center [695, 263] width 10 height 10
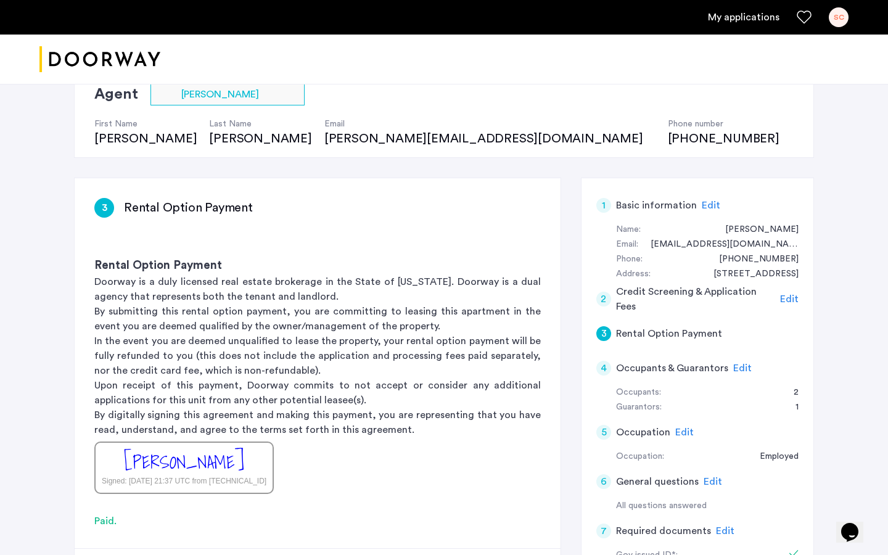
scroll to position [104, 0]
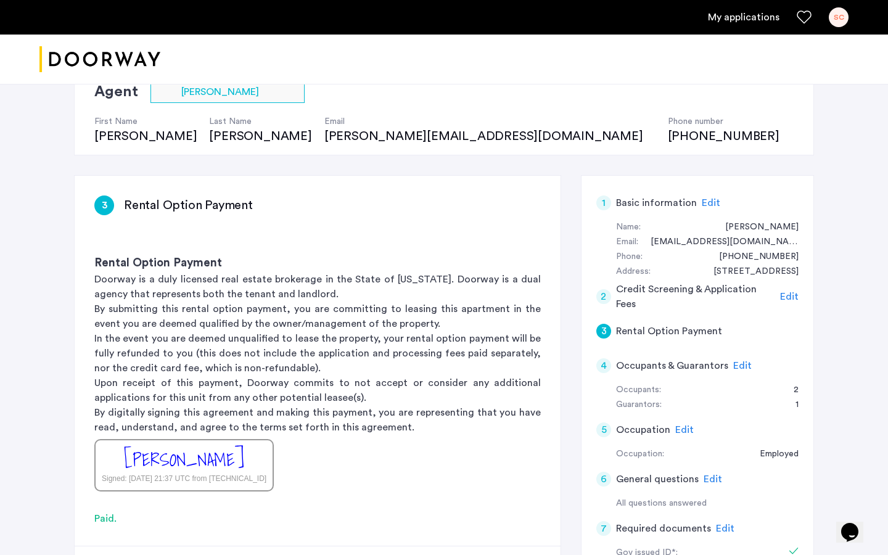
click at [745, 366] on span "Edit" at bounding box center [742, 366] width 18 height 10
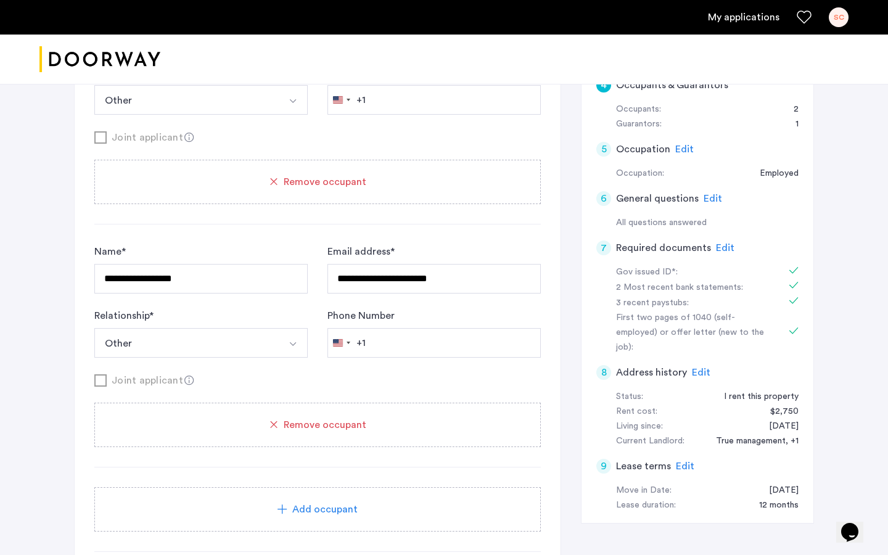
scroll to position [473, 0]
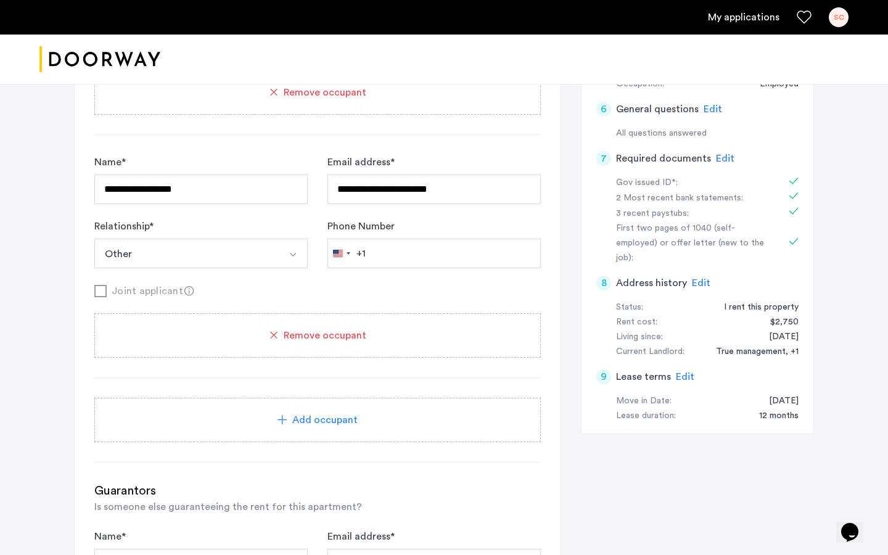
click at [217, 414] on div "Add occupant" at bounding box center [317, 419] width 417 height 15
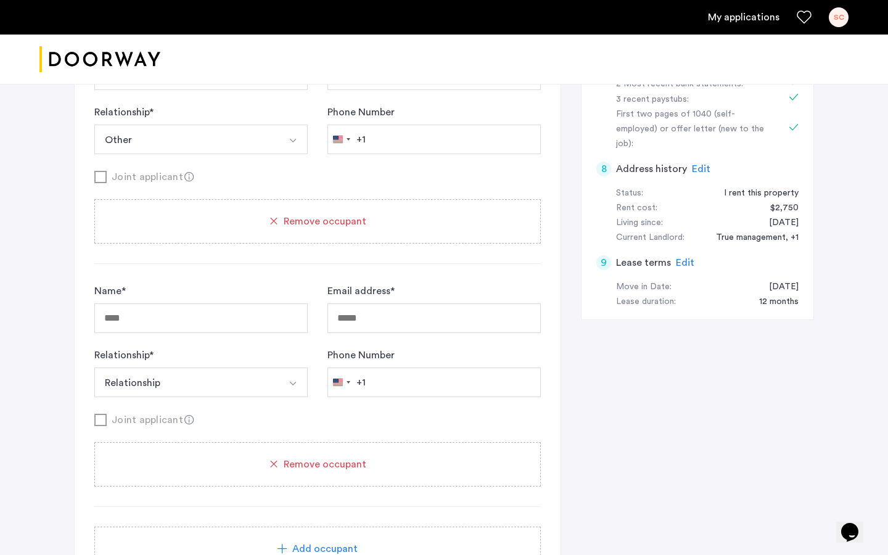
scroll to position [597, 0]
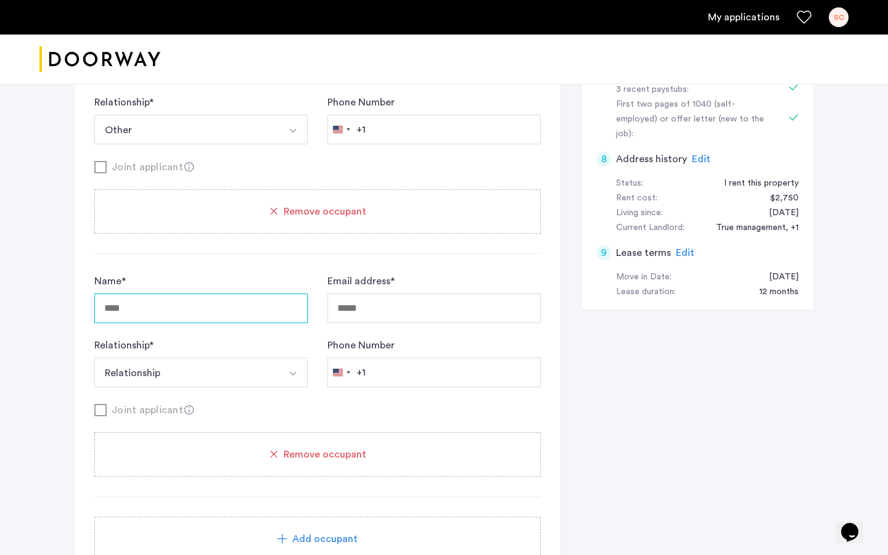
click at [165, 308] on input "Name *" at bounding box center [200, 308] width 213 height 30
type input "*****"
click at [375, 311] on input "Email address *" at bounding box center [433, 308] width 213 height 30
type input "**********"
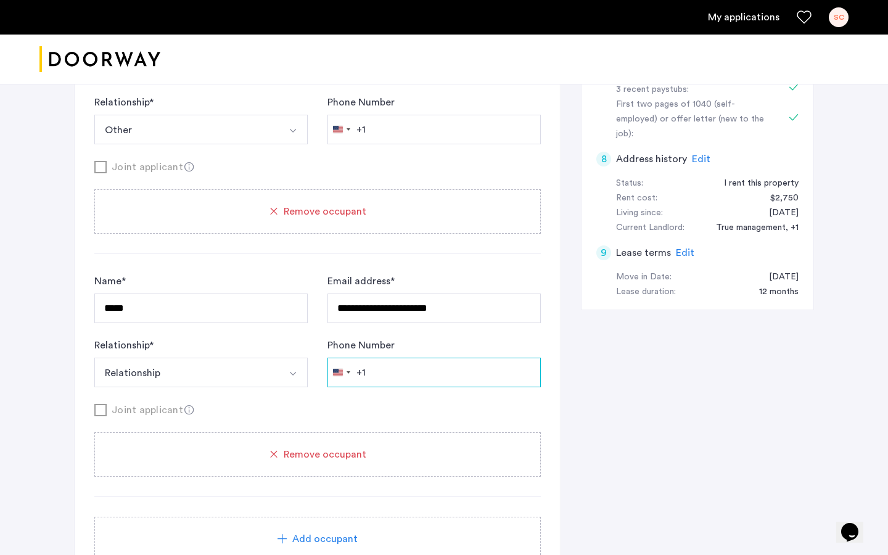
type input "**********"
click at [182, 366] on button "Relationship" at bounding box center [186, 373] width 184 height 30
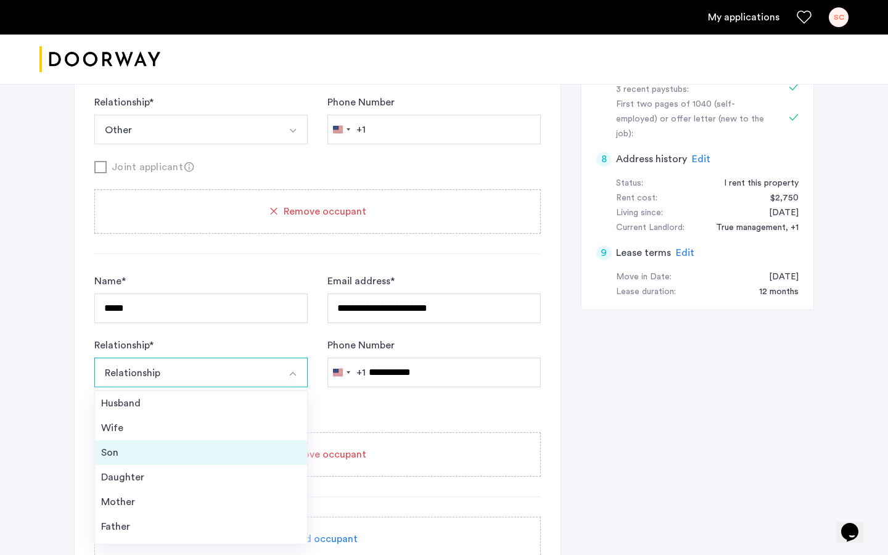
scroll to position [44, 0]
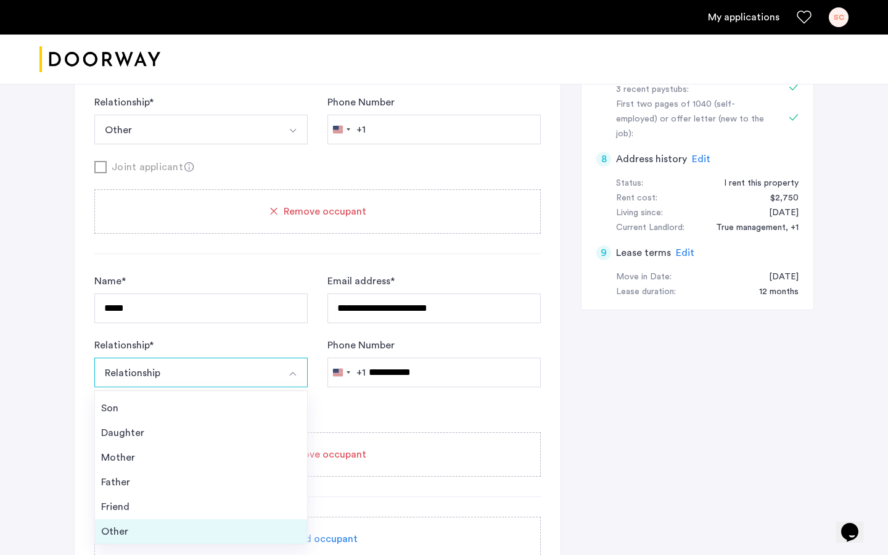
click at [115, 527] on div "Other" at bounding box center [201, 531] width 200 height 15
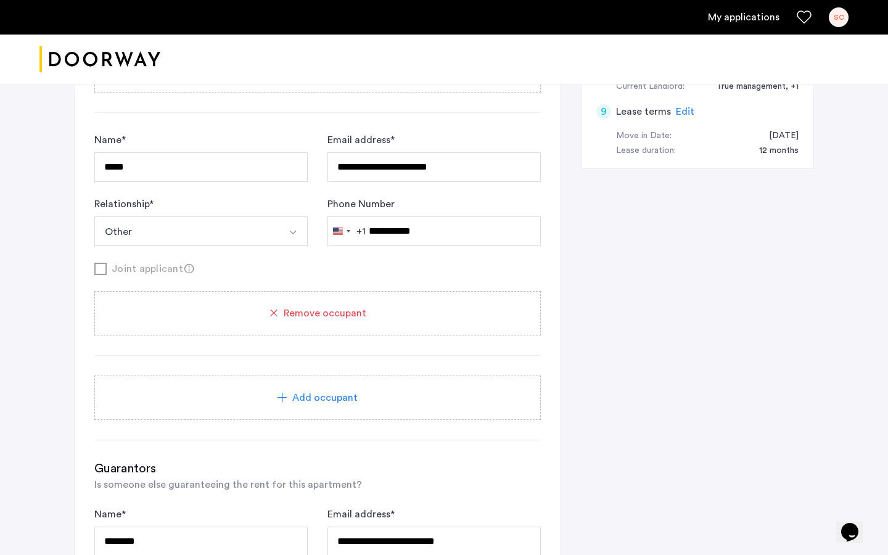
scroll to position [744, 0]
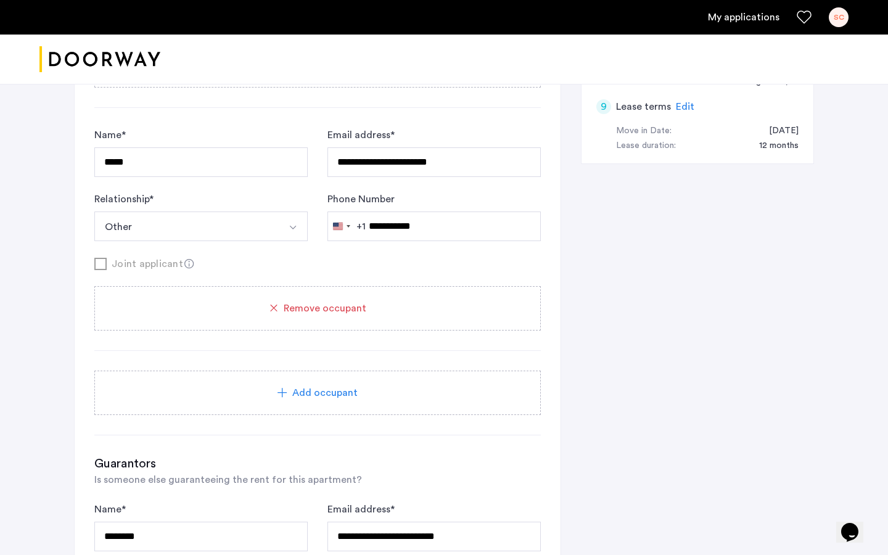
click at [683, 292] on div "**********" at bounding box center [444, 224] width 740 height 1378
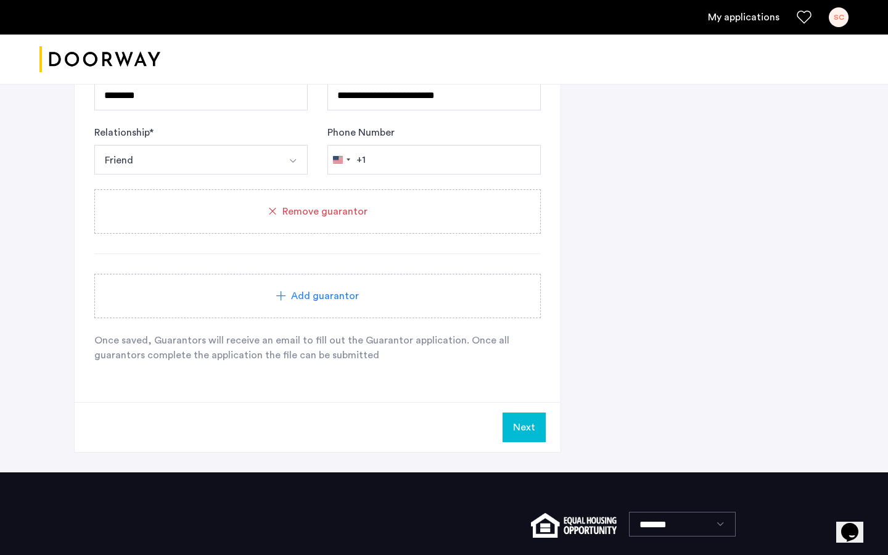
scroll to position [1282, 0]
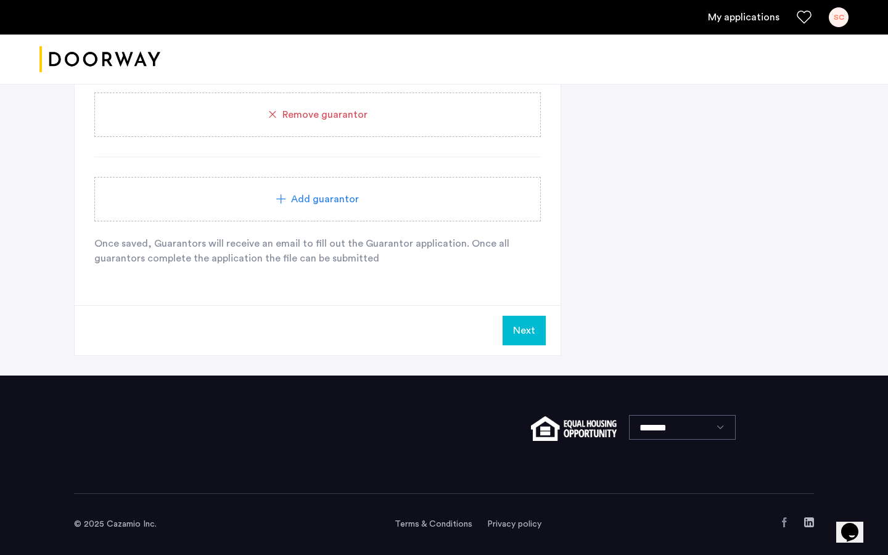
click at [499, 330] on div "Next" at bounding box center [318, 330] width 486 height 50
click at [520, 334] on button "Next" at bounding box center [523, 331] width 43 height 30
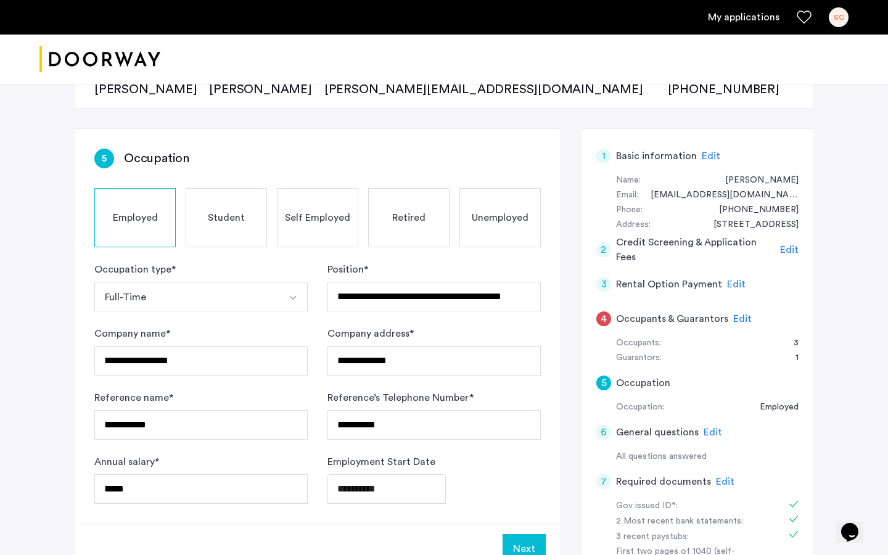
scroll to position [152, 0]
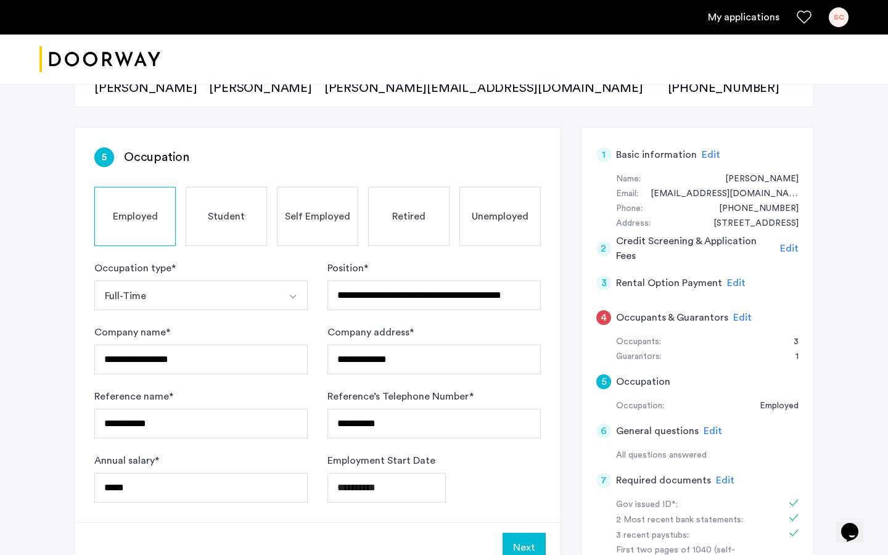
click at [734, 318] on span "Edit" at bounding box center [742, 318] width 18 height 10
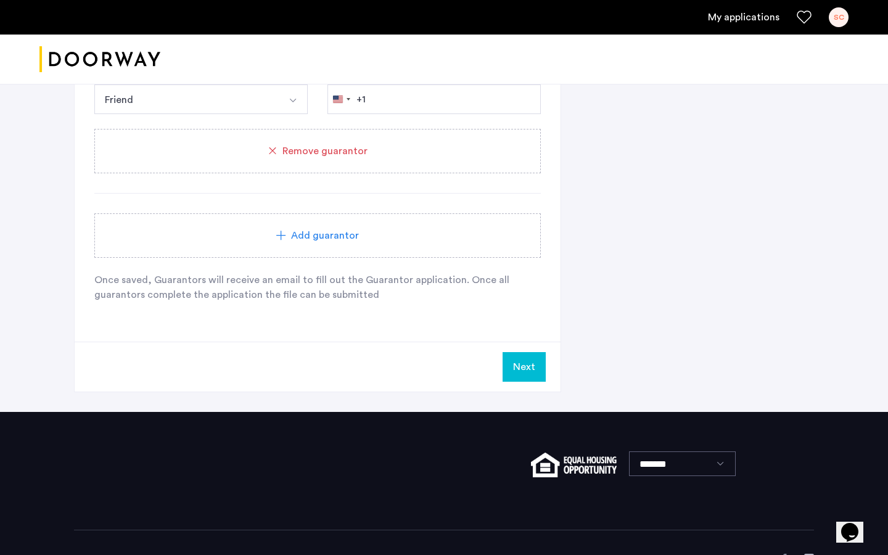
scroll to position [1282, 0]
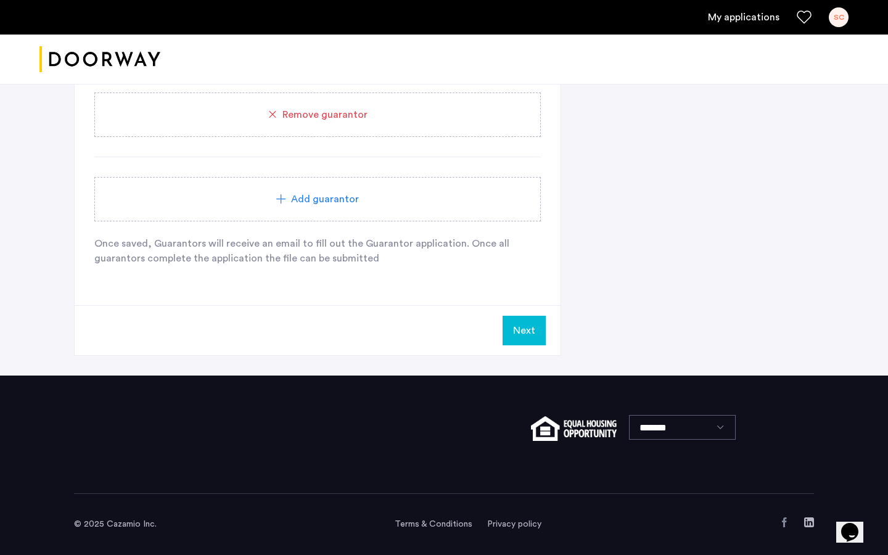
click at [522, 332] on button "Next" at bounding box center [523, 331] width 43 height 30
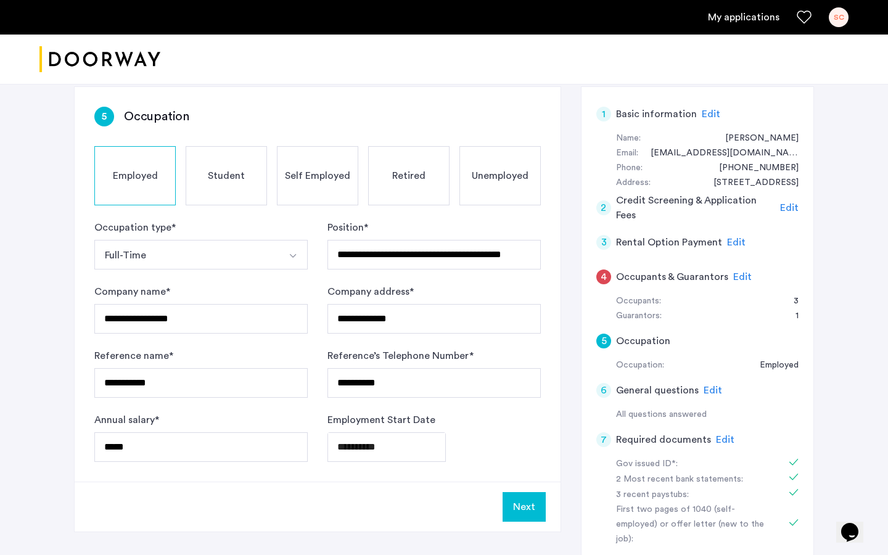
scroll to position [194, 0]
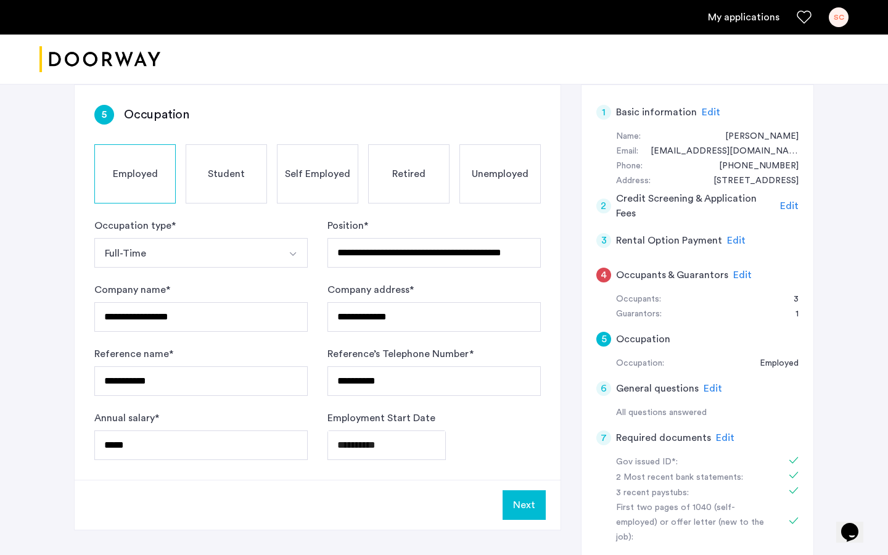
click at [739, 274] on span "Edit" at bounding box center [742, 275] width 18 height 10
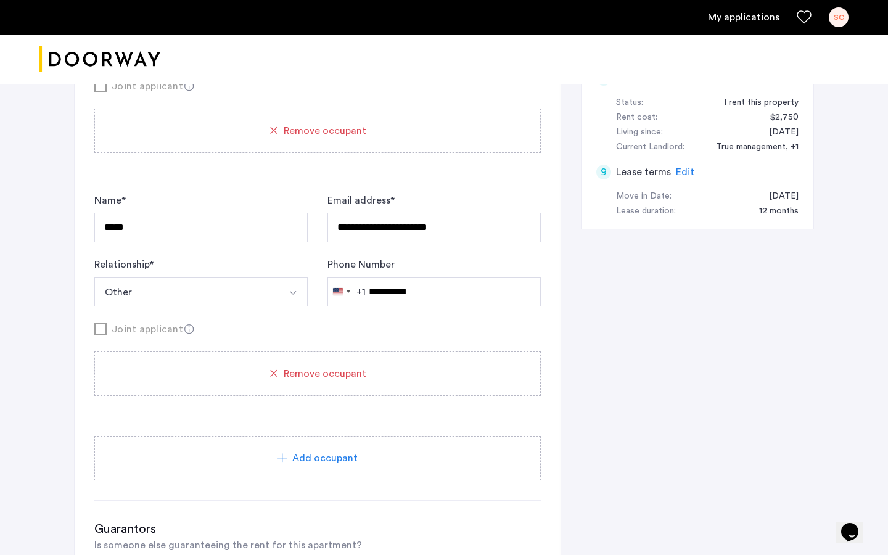
scroll to position [683, 0]
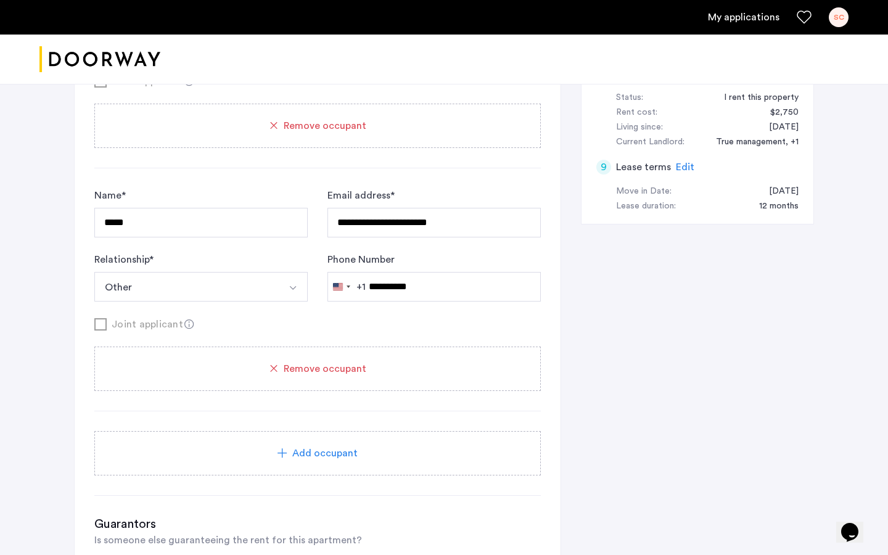
click at [276, 372] on icon at bounding box center [274, 369] width 14 height 14
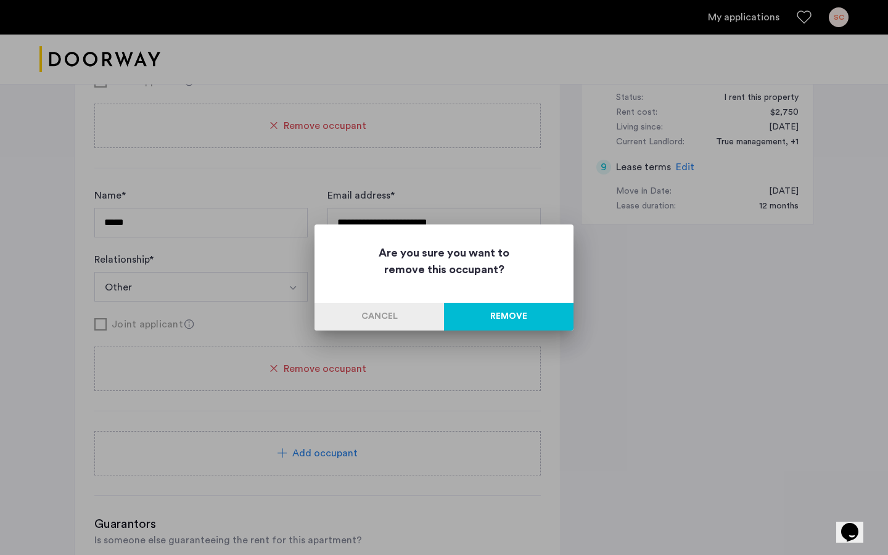
scroll to position [0, 0]
click at [486, 322] on button "Remove" at bounding box center [508, 317] width 129 height 28
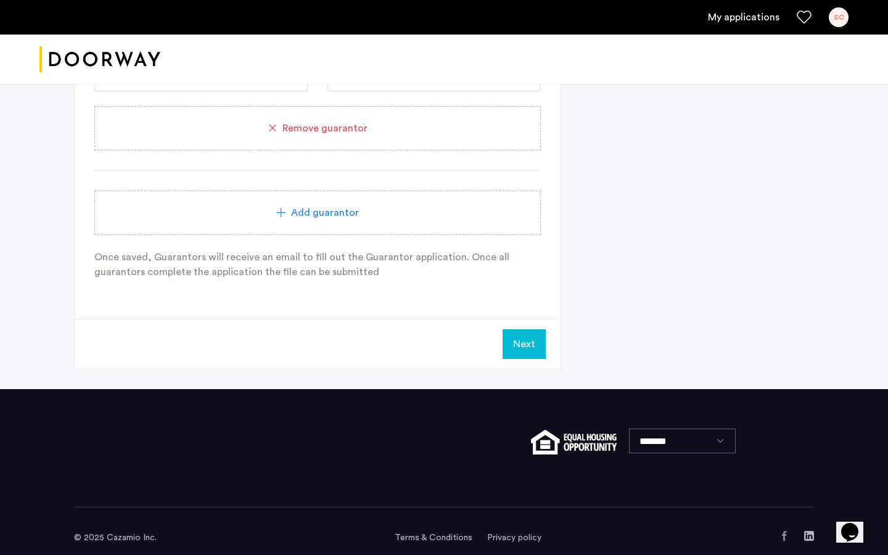
scroll to position [1039, 0]
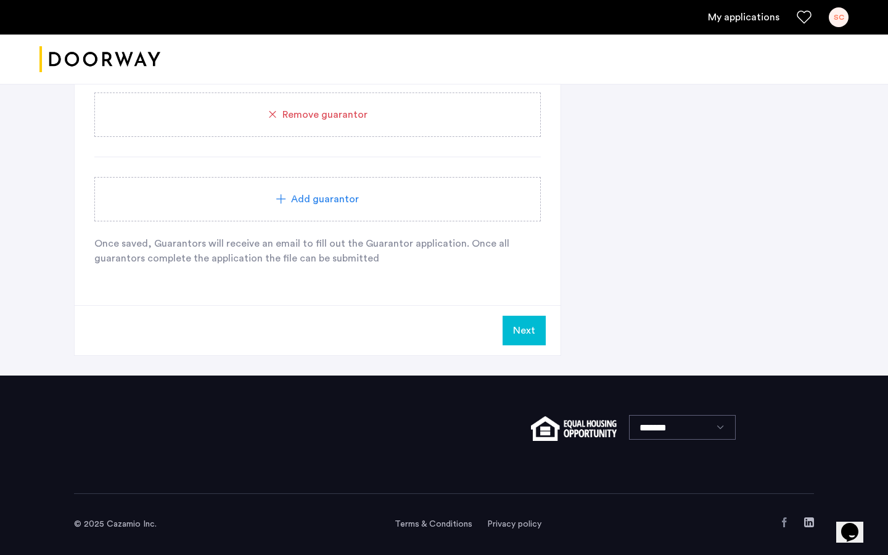
click at [515, 334] on button "Next" at bounding box center [523, 331] width 43 height 30
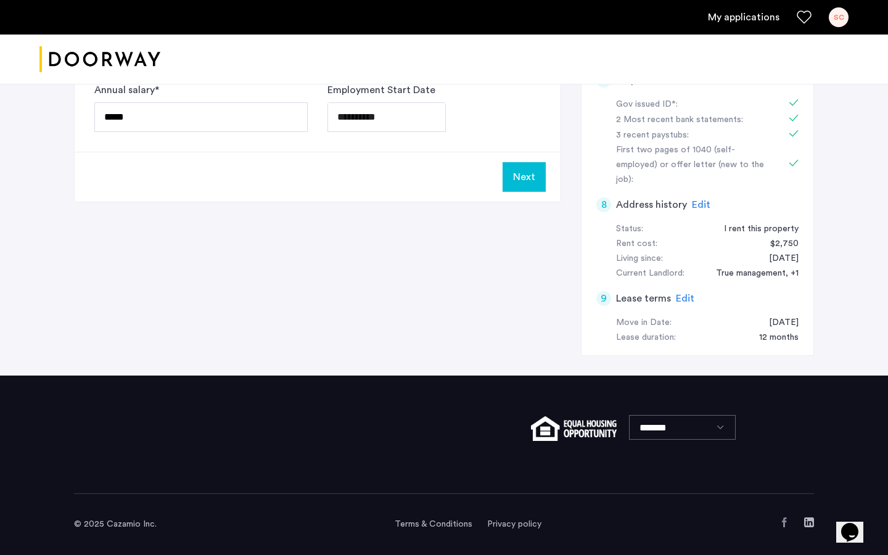
scroll to position [0, 0]
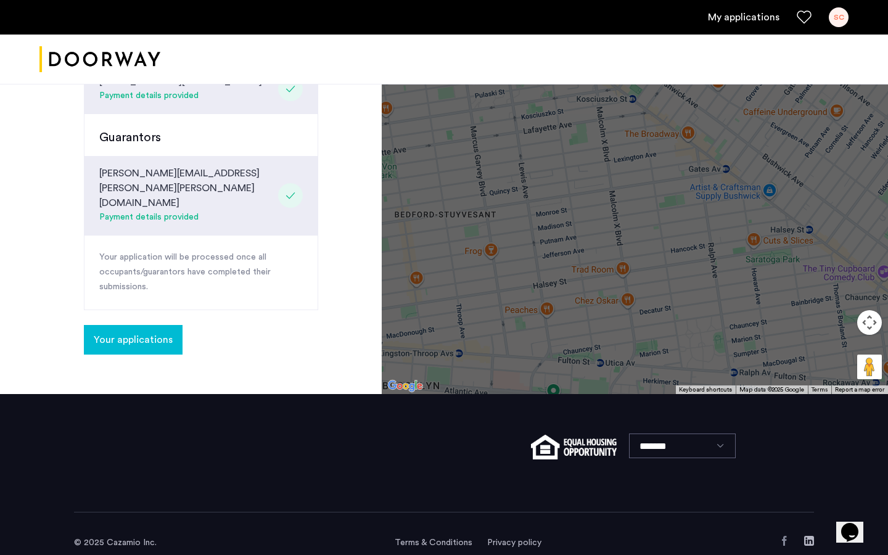
scroll to position [448, 0]
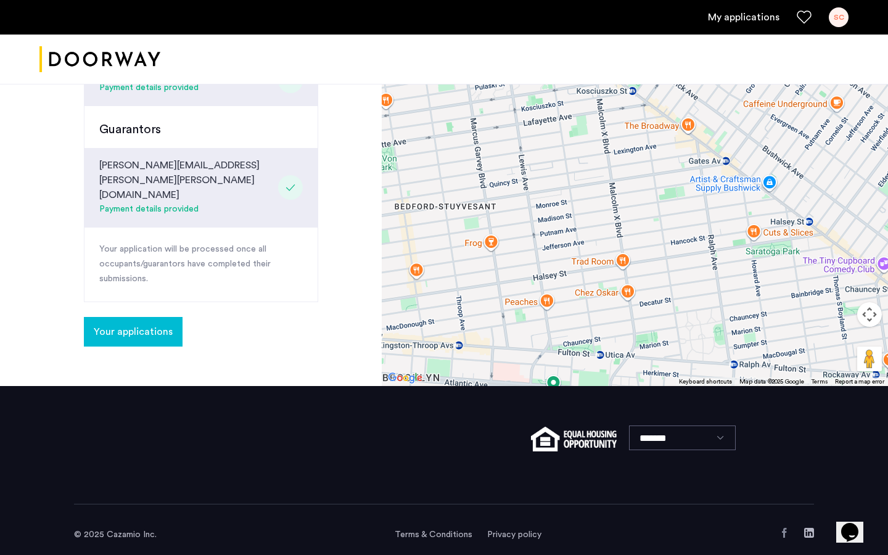
click at [136, 324] on span "Your applications" at bounding box center [133, 331] width 79 height 15
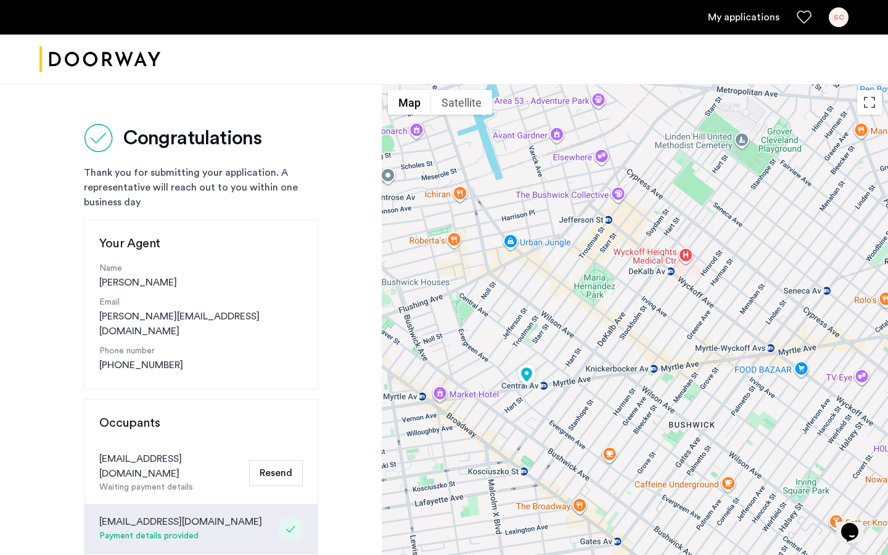
drag, startPoint x: 557, startPoint y: 394, endPoint x: 440, endPoint y: 317, distance: 140.2
click at [440, 317] on div at bounding box center [635, 459] width 506 height 750
